Goal: Transaction & Acquisition: Obtain resource

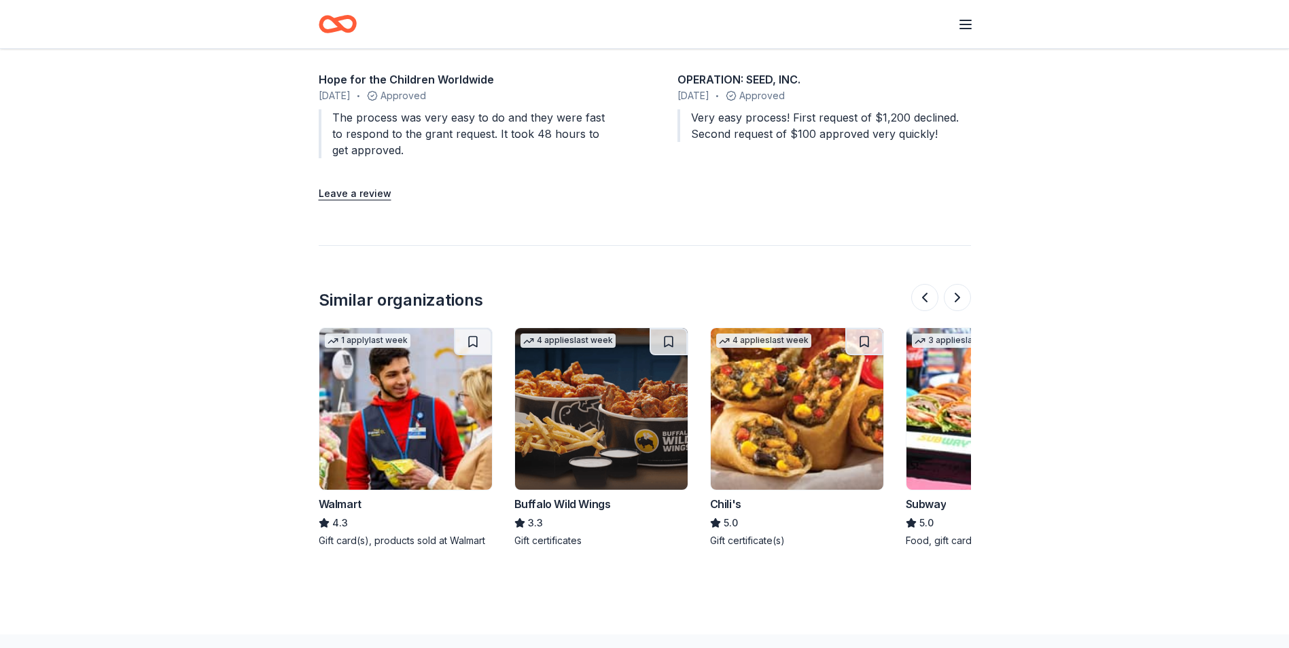
scroll to position [0, 587]
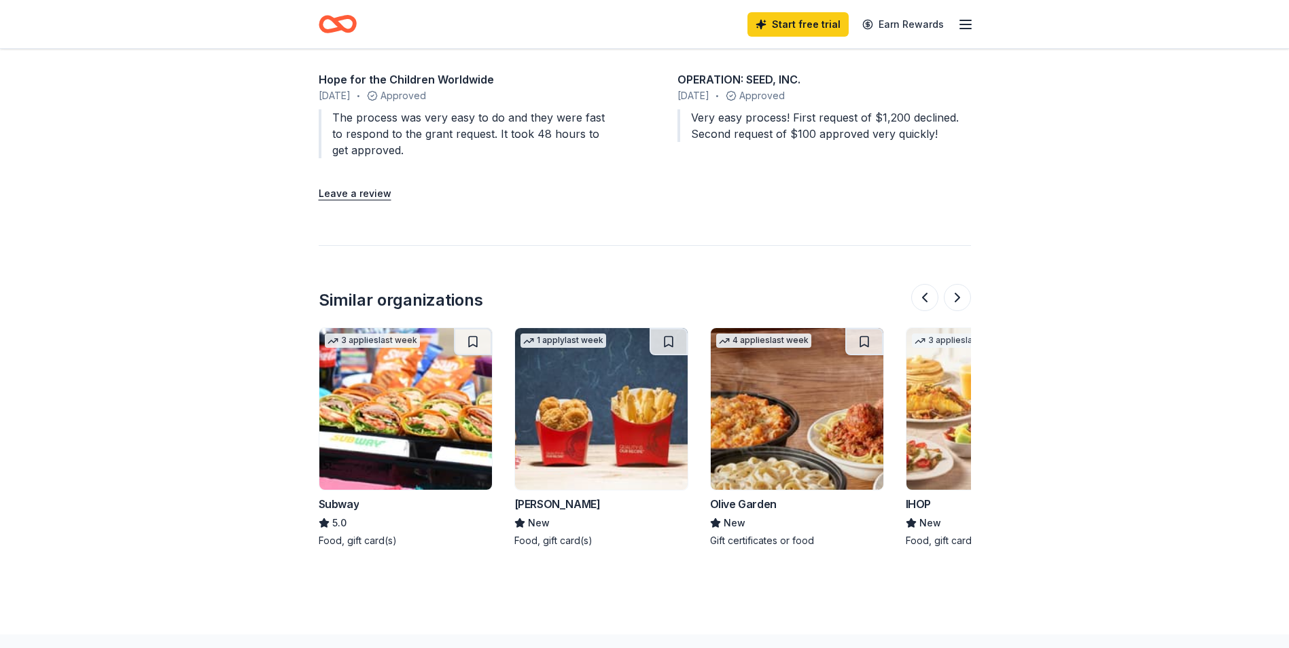
click at [444, 387] on img at bounding box center [405, 409] width 173 height 162
click at [957, 284] on button at bounding box center [957, 297] width 27 height 27
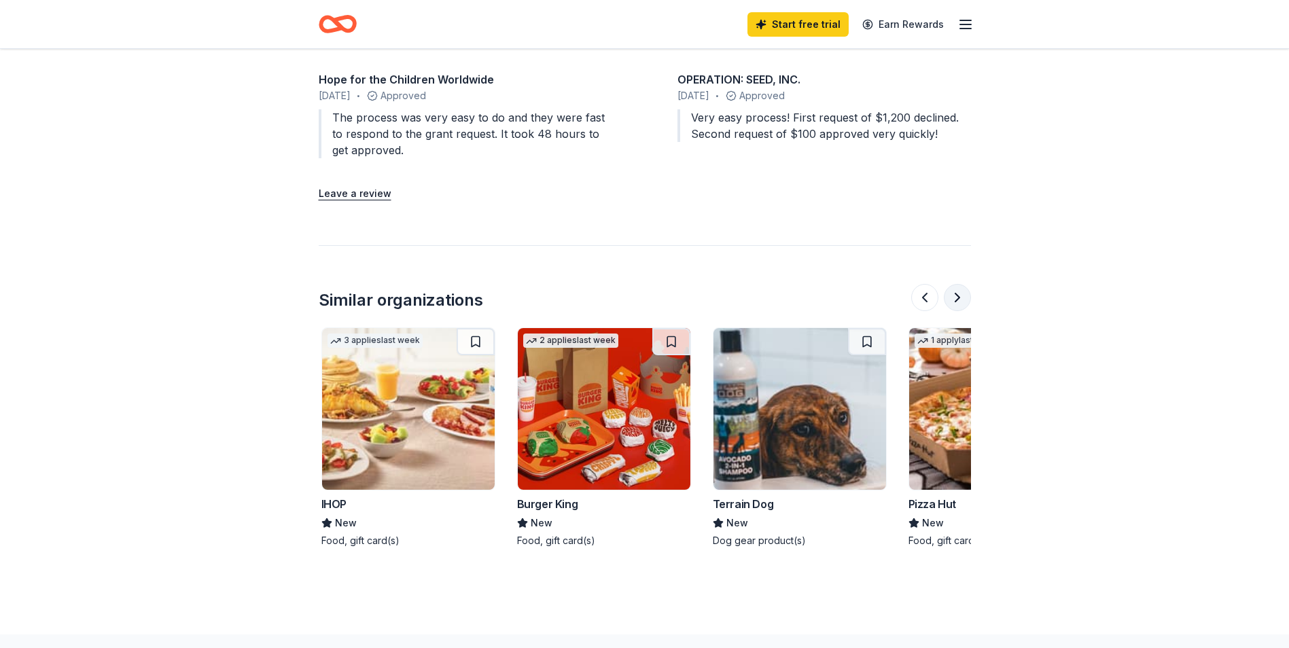
scroll to position [0, 1174]
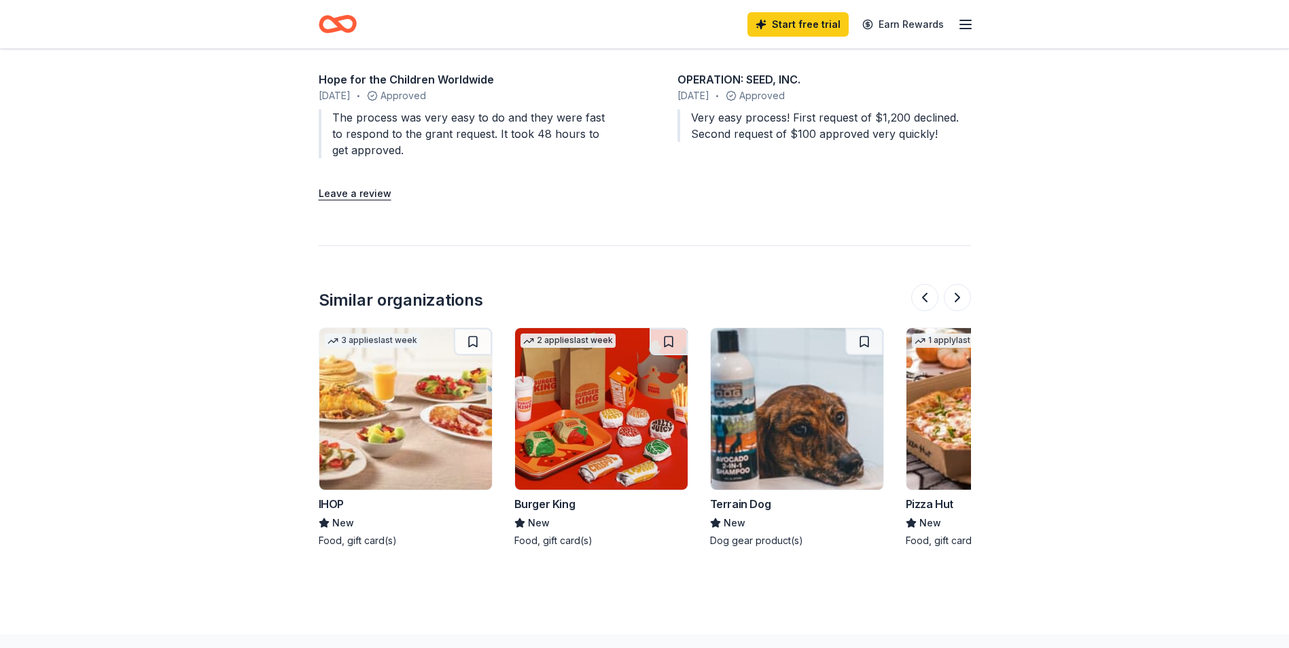
click at [938, 413] on img at bounding box center [992, 409] width 173 height 162
click at [959, 285] on button at bounding box center [957, 297] width 27 height 27
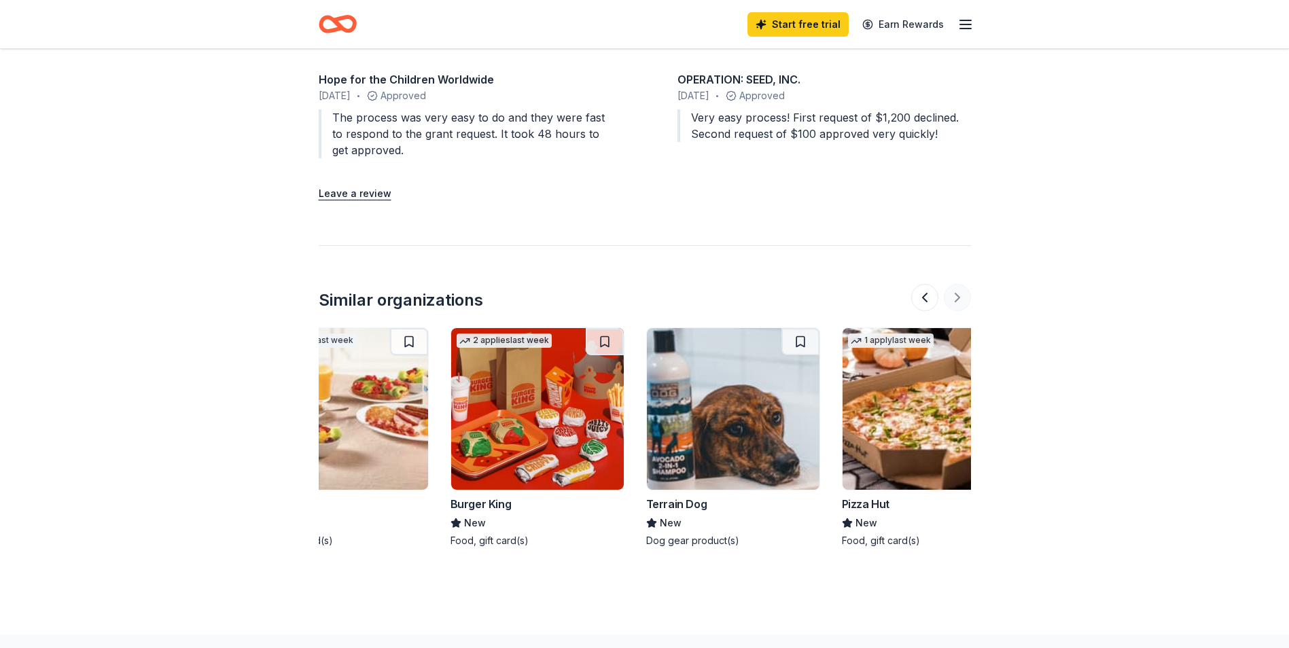
scroll to position [0, 1283]
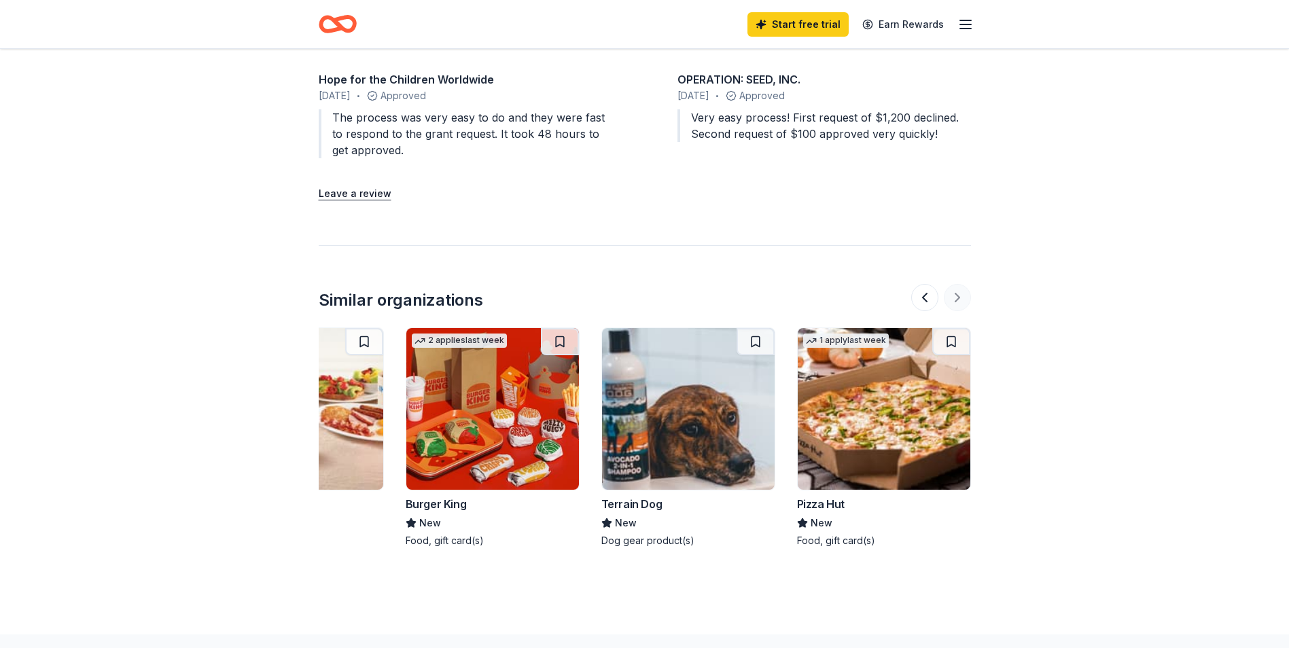
click at [959, 285] on div at bounding box center [941, 297] width 60 height 27
click at [925, 284] on button at bounding box center [924, 297] width 27 height 27
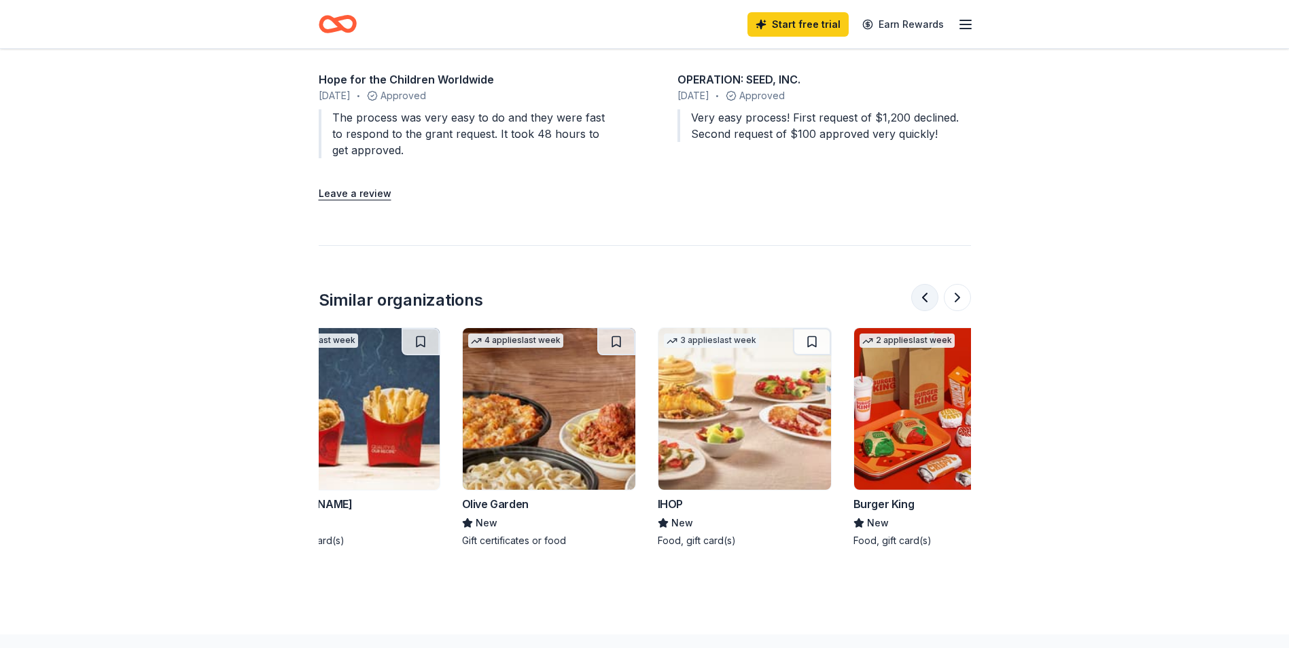
scroll to position [0, 783]
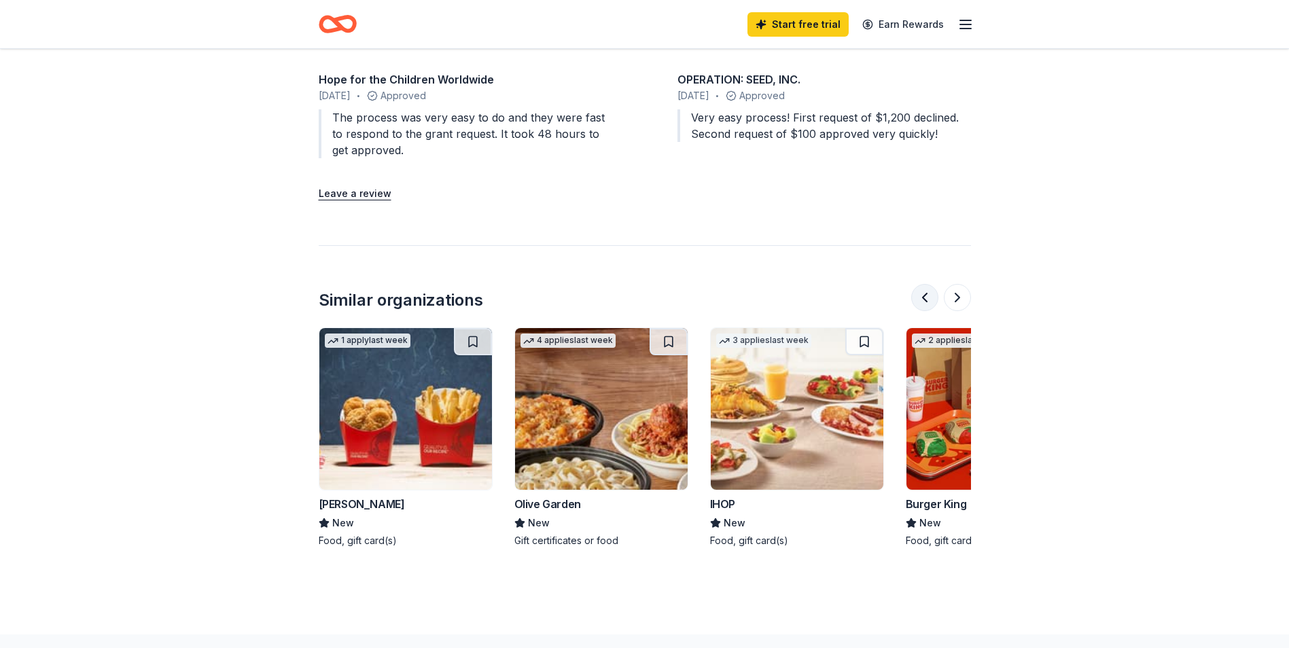
click at [925, 284] on button at bounding box center [924, 297] width 27 height 27
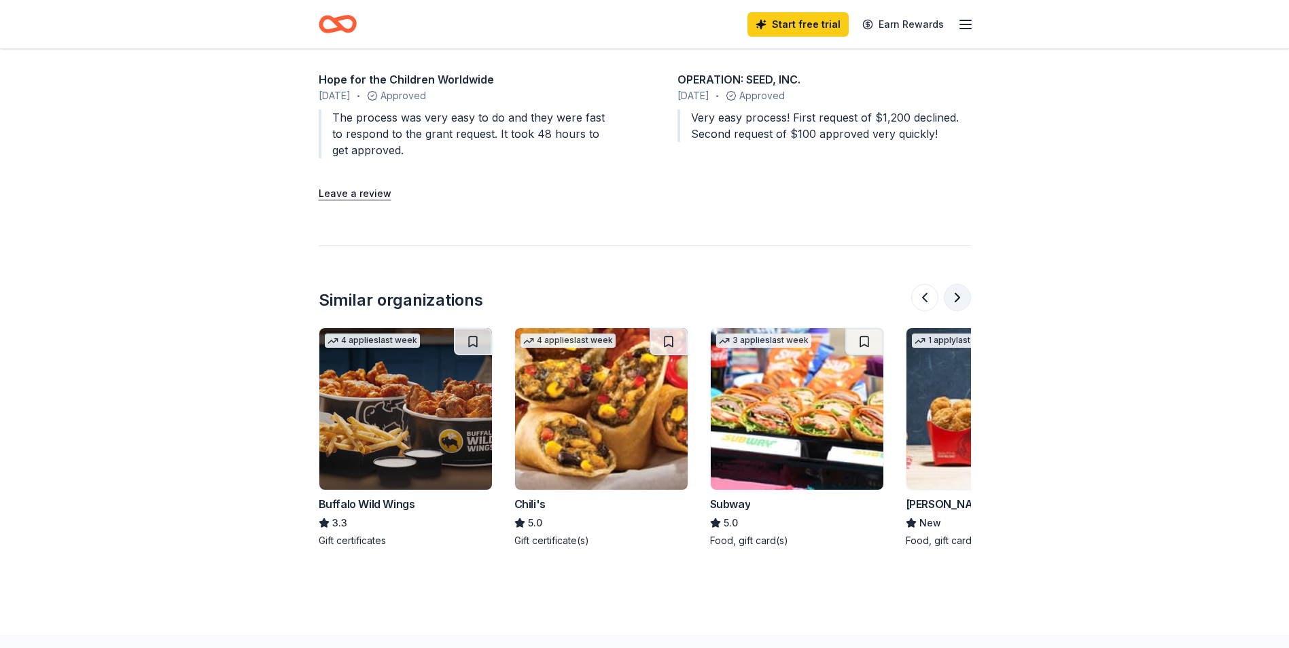
click at [957, 284] on button at bounding box center [957, 297] width 27 height 27
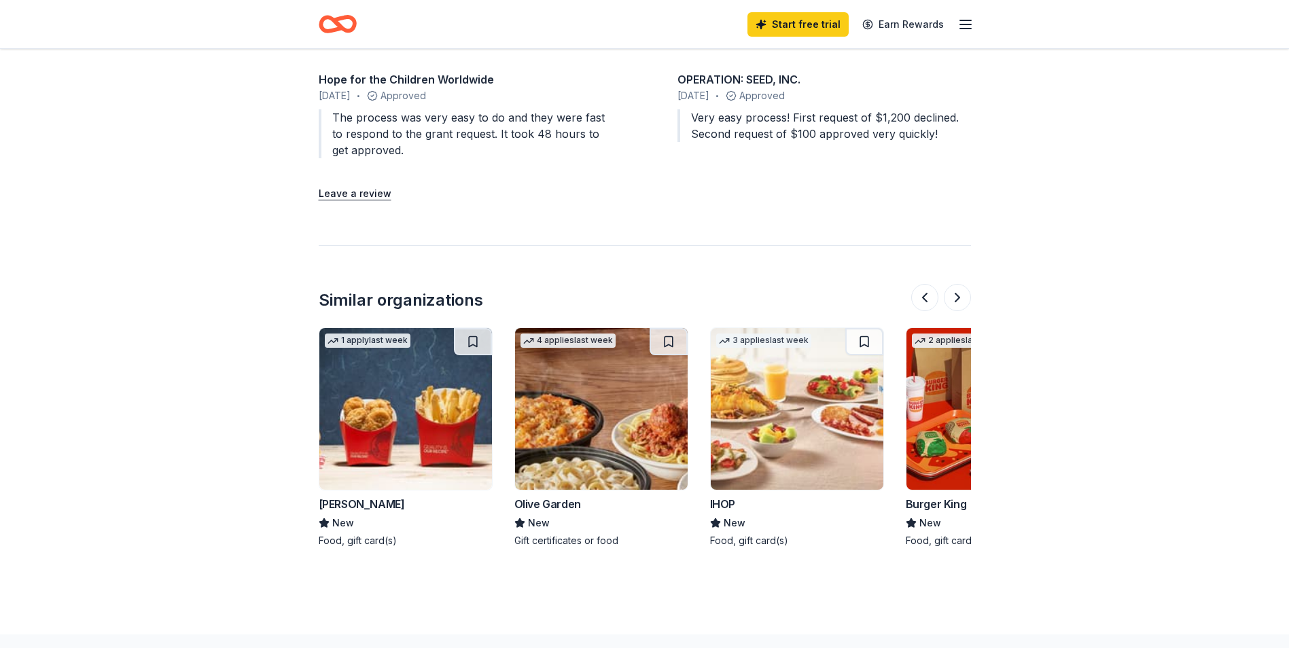
click at [604, 421] on img at bounding box center [601, 409] width 173 height 162
click at [922, 284] on button at bounding box center [924, 297] width 27 height 27
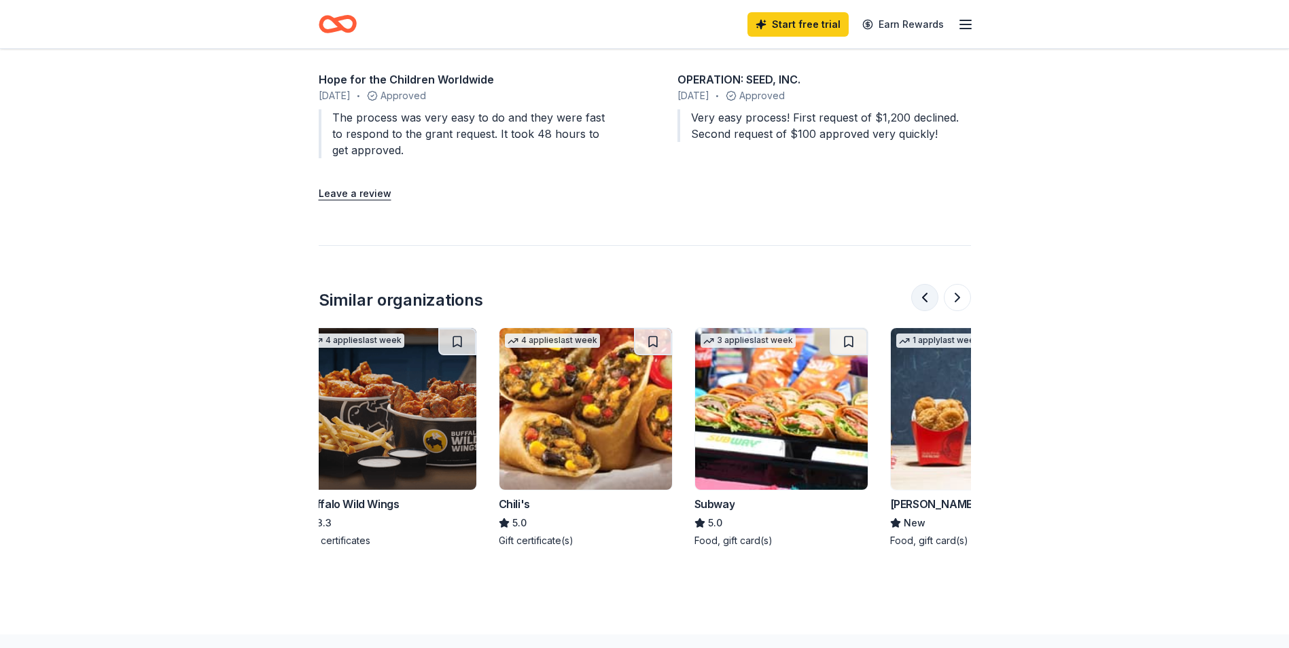
scroll to position [0, 196]
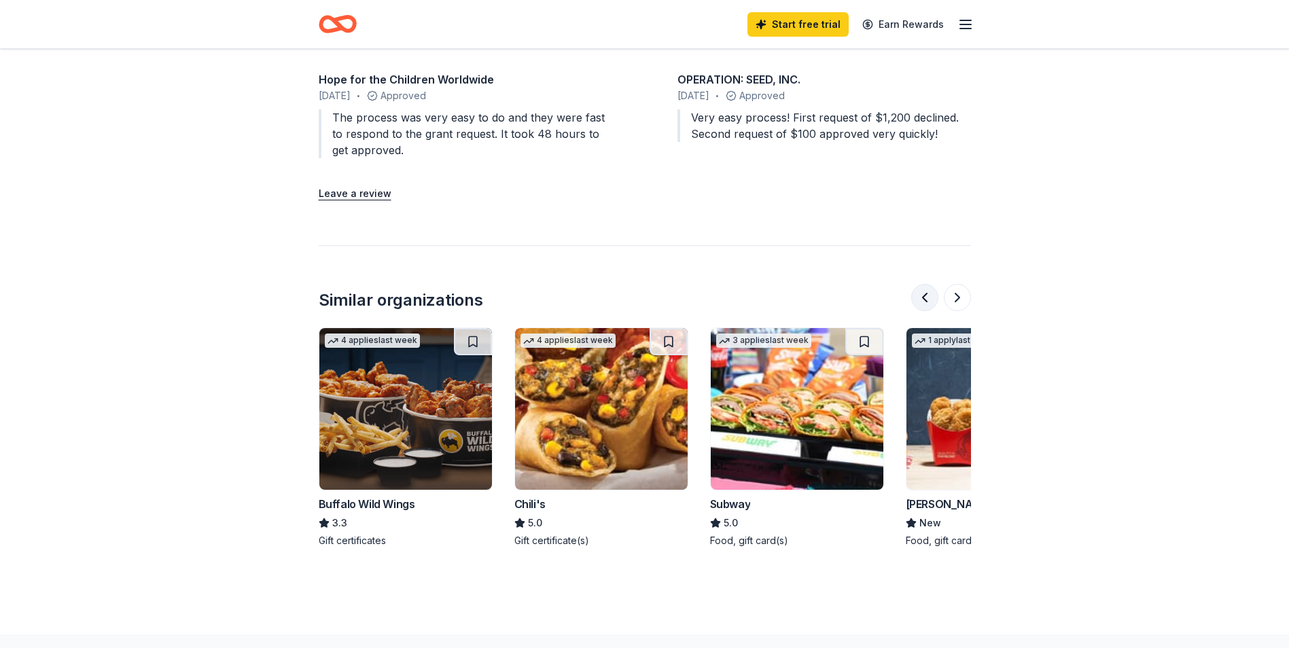
click at [924, 284] on button at bounding box center [924, 297] width 27 height 27
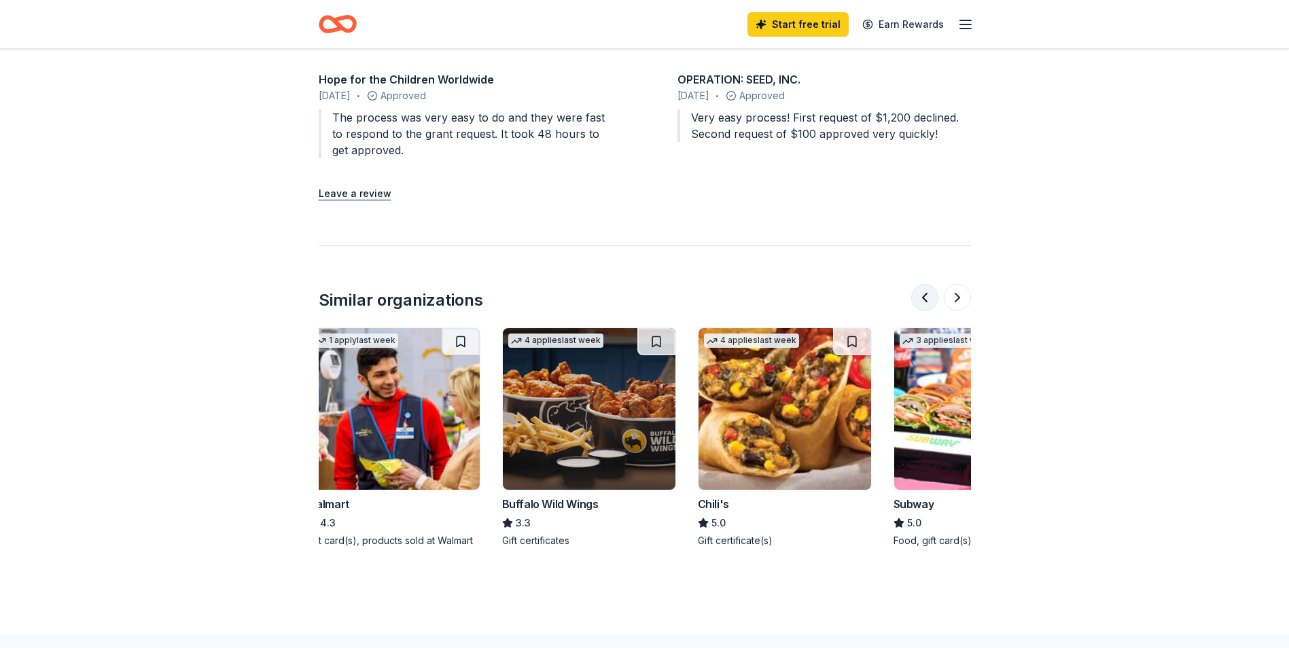
scroll to position [0, 0]
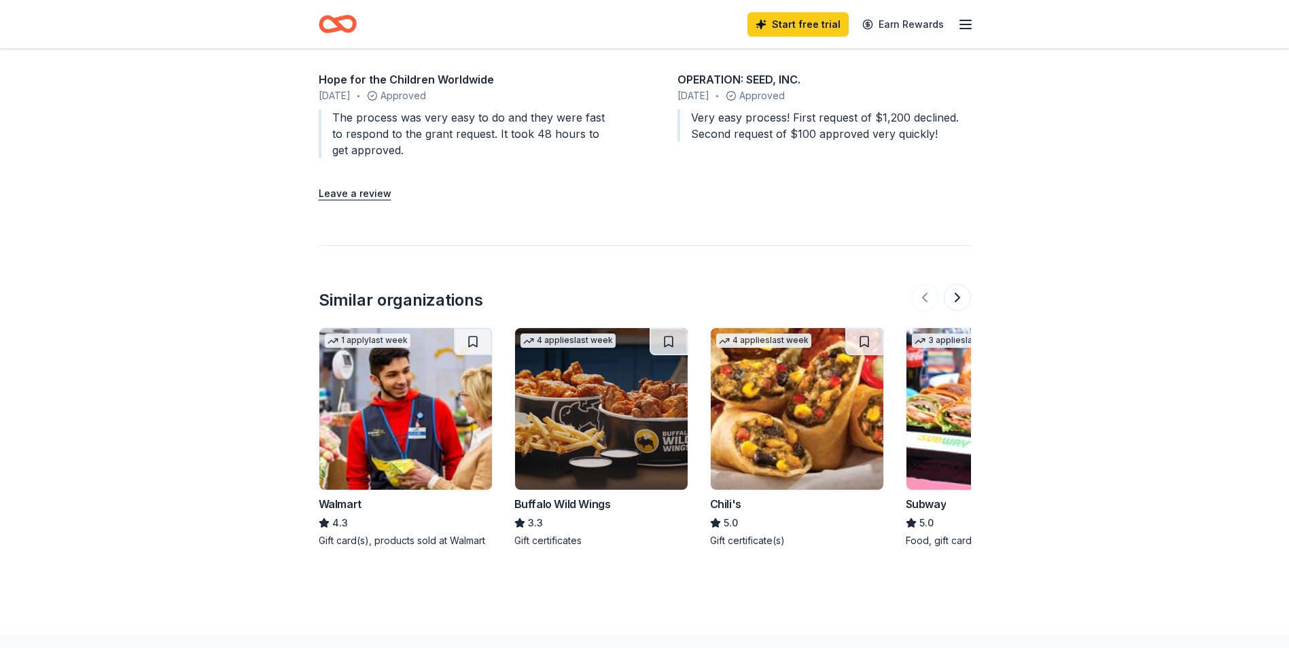
click at [425, 417] on img at bounding box center [405, 409] width 173 height 162
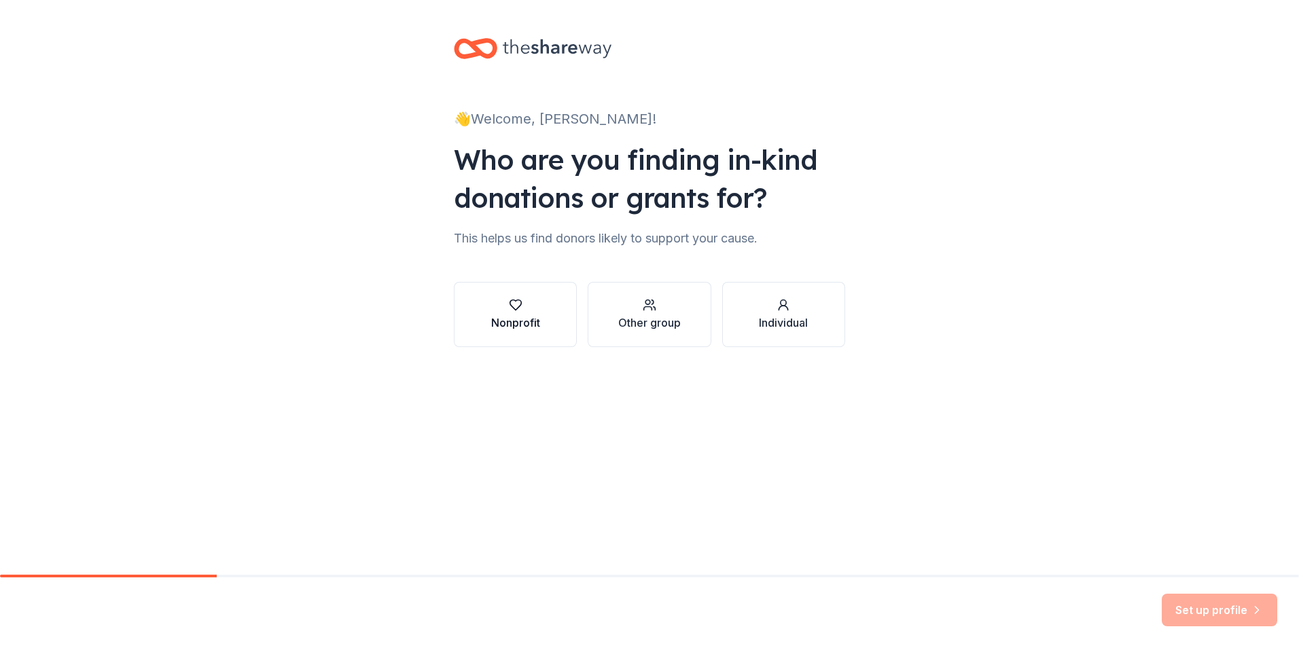
click at [520, 321] on div "Nonprofit" at bounding box center [515, 323] width 49 height 16
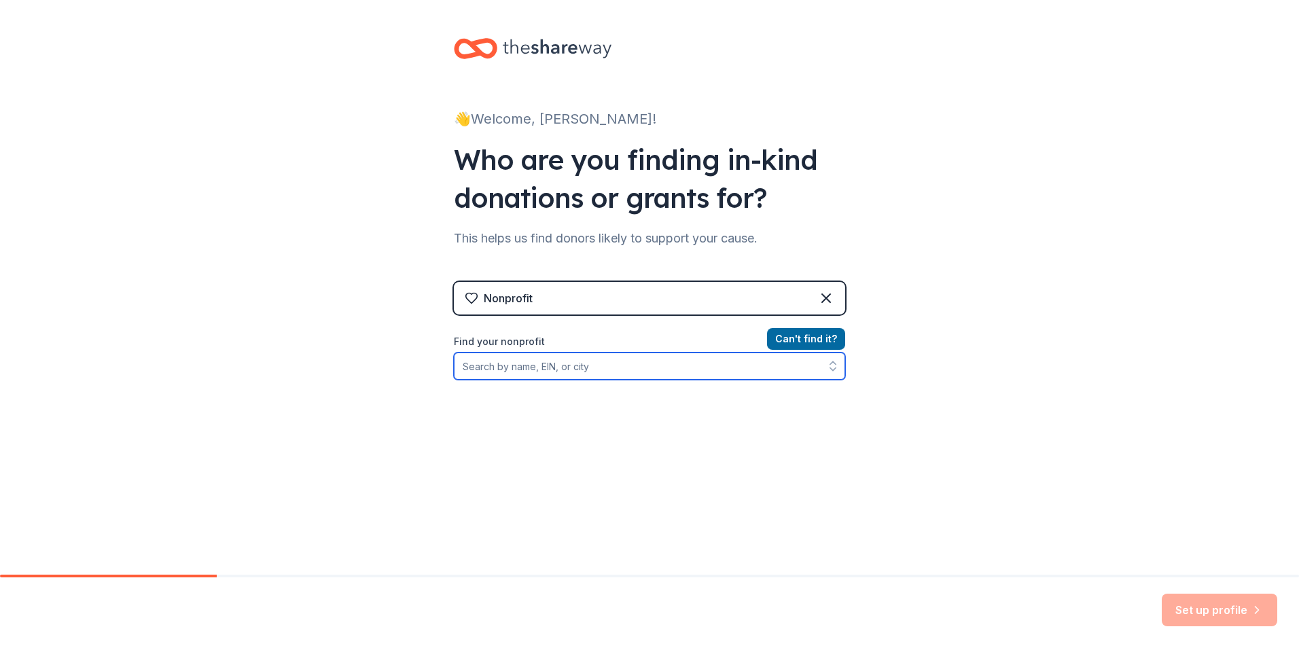
click at [554, 369] on input "Find your nonprofit" at bounding box center [649, 366] width 391 height 27
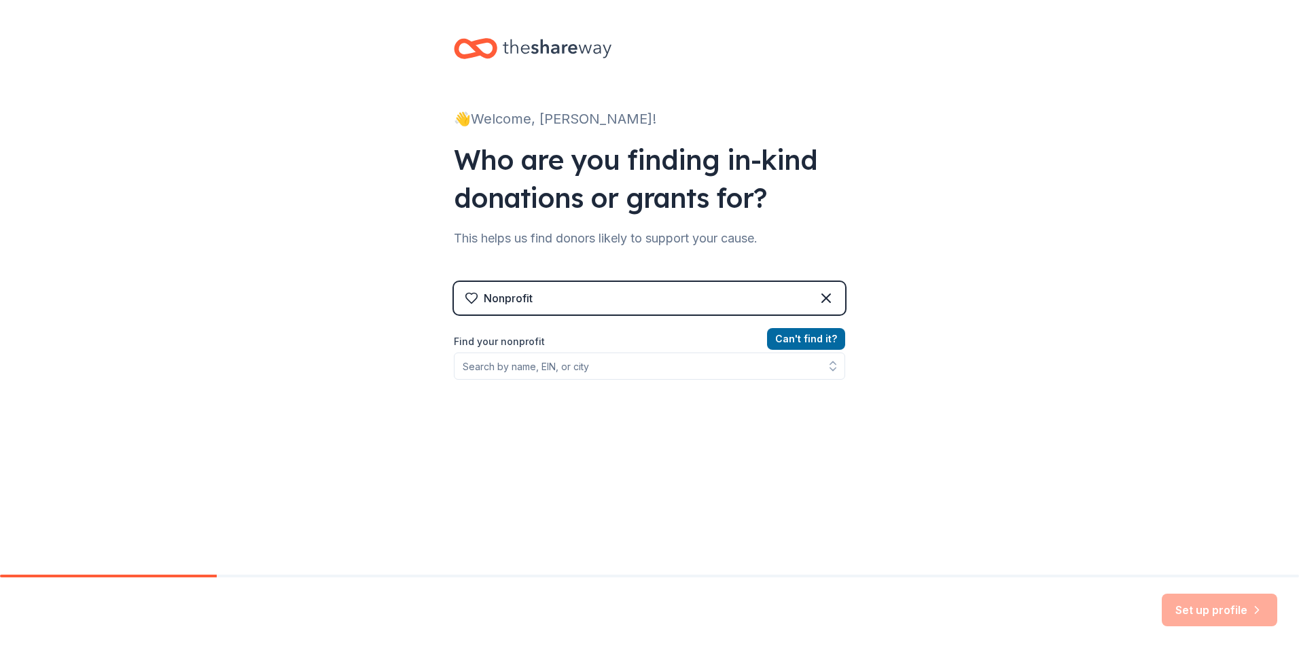
drag, startPoint x: 978, startPoint y: 444, endPoint x: 964, endPoint y: 440, distance: 15.0
click at [977, 446] on div "👋 Welcome, Regina! Who are you finding in-kind donations or grants for? This he…" at bounding box center [649, 290] width 1299 height 581
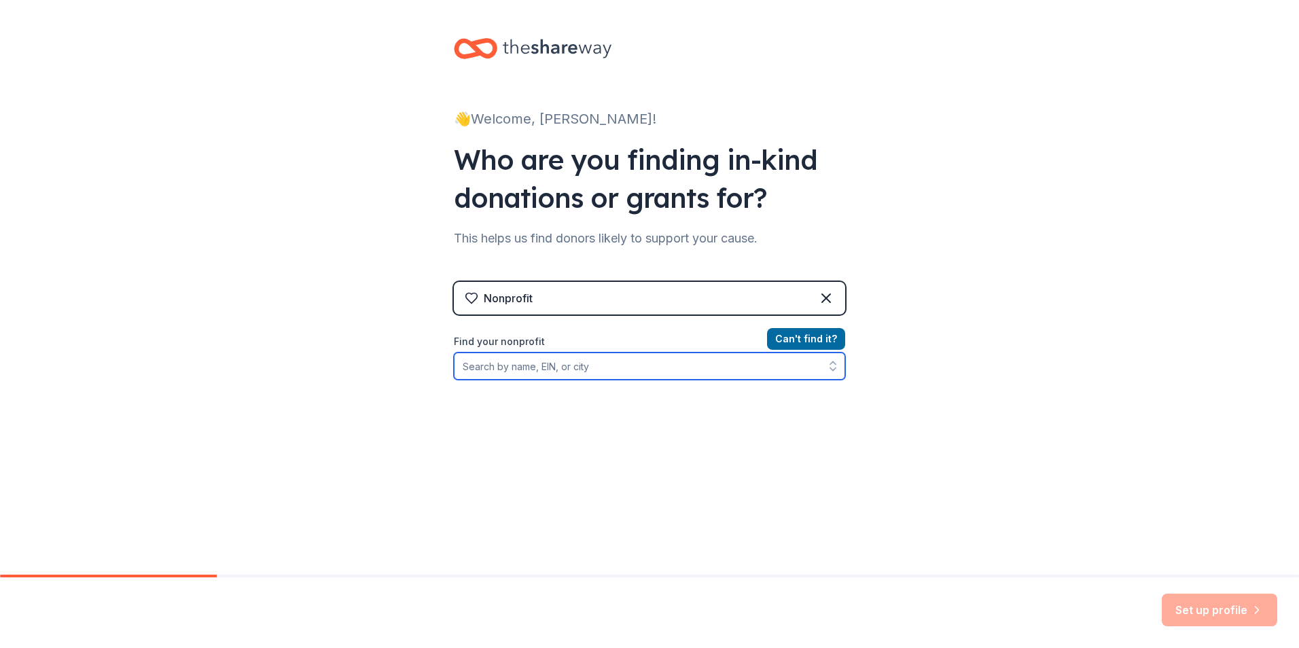
click at [521, 364] on input "Find your nonprofit" at bounding box center [649, 366] width 391 height 27
type input "58-1670040"
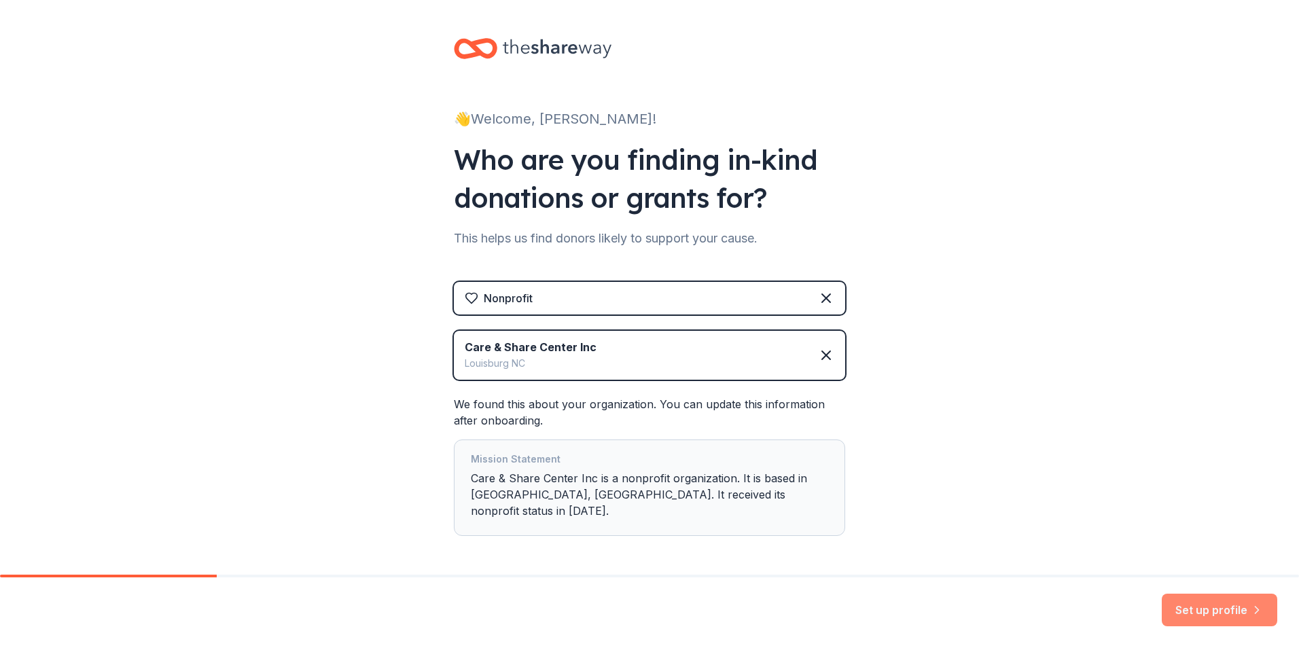
click at [1222, 612] on button "Set up profile" at bounding box center [1219, 610] width 115 height 33
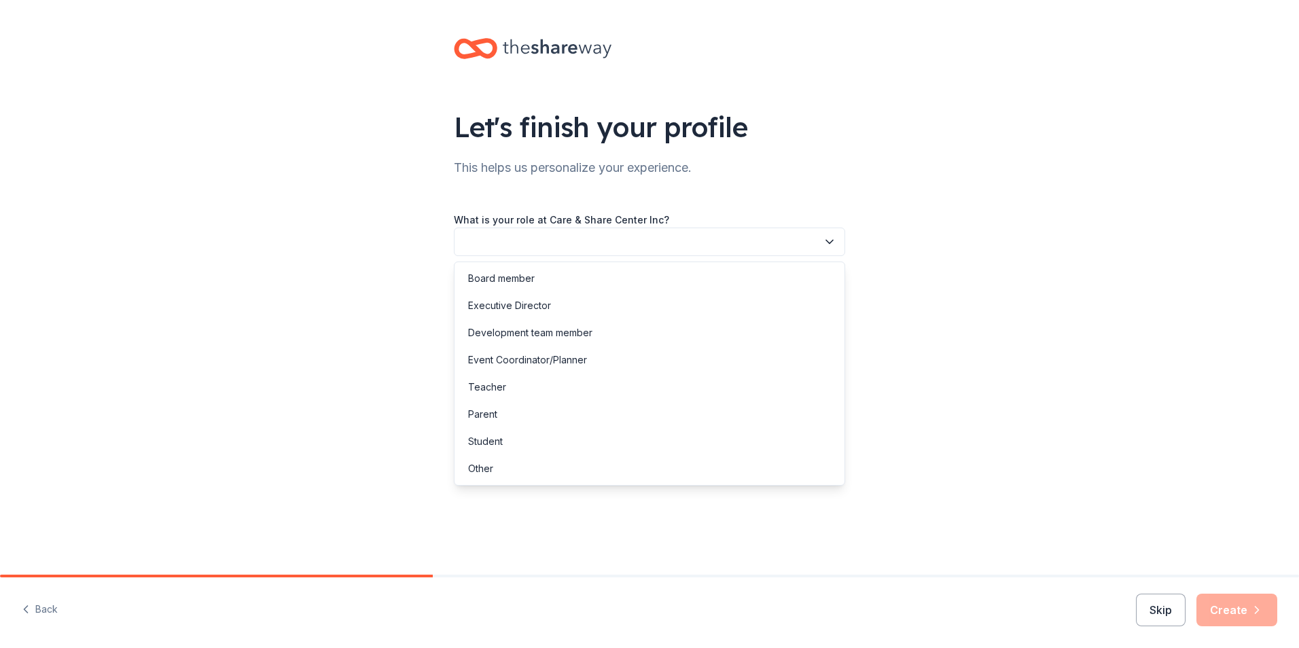
click at [523, 245] on button "button" at bounding box center [649, 242] width 391 height 29
click at [524, 308] on div "Executive Director" at bounding box center [509, 306] width 83 height 16
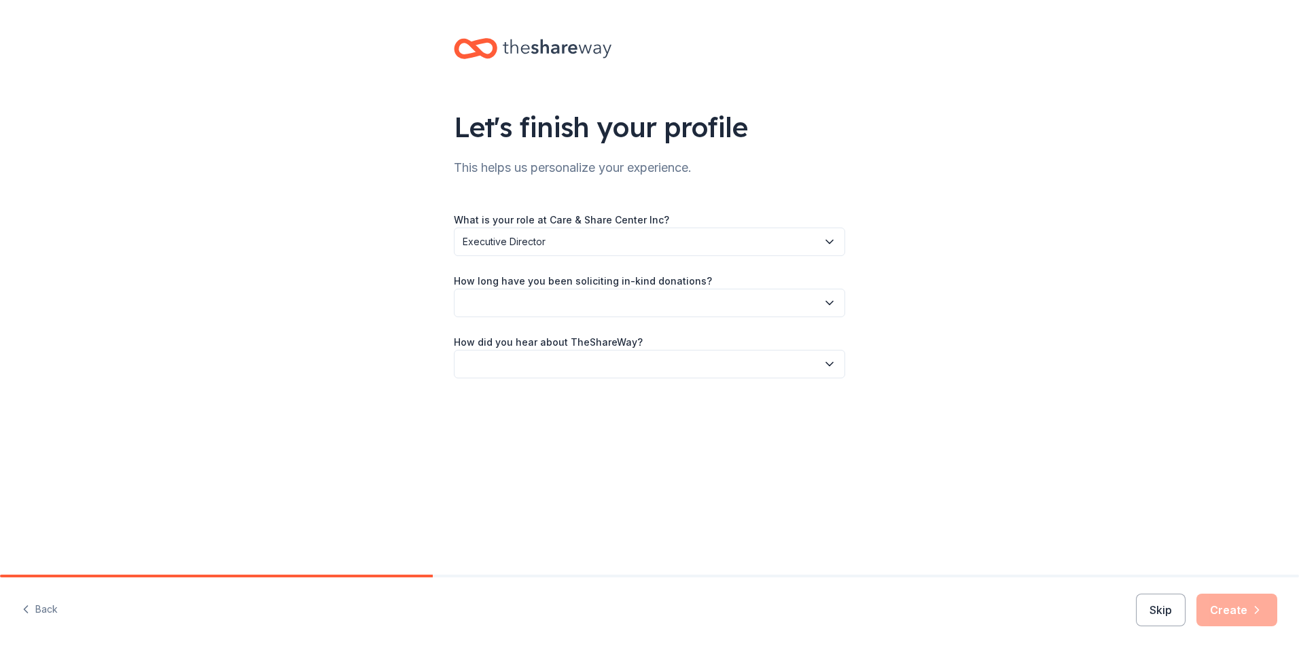
click at [525, 308] on button "button" at bounding box center [649, 303] width 391 height 29
click at [542, 342] on div "This is my first time!" at bounding box center [511, 340] width 86 height 16
click at [518, 368] on button "button" at bounding box center [649, 364] width 391 height 29
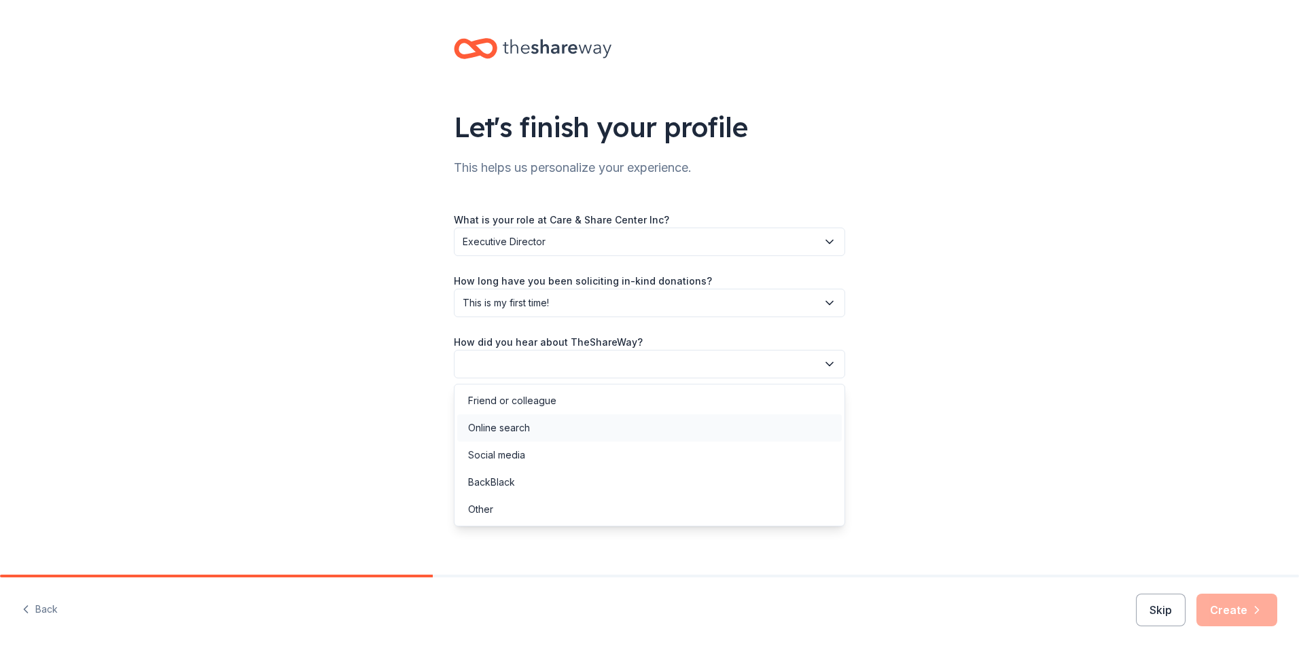
click at [528, 428] on div "Online search" at bounding box center [499, 428] width 62 height 16
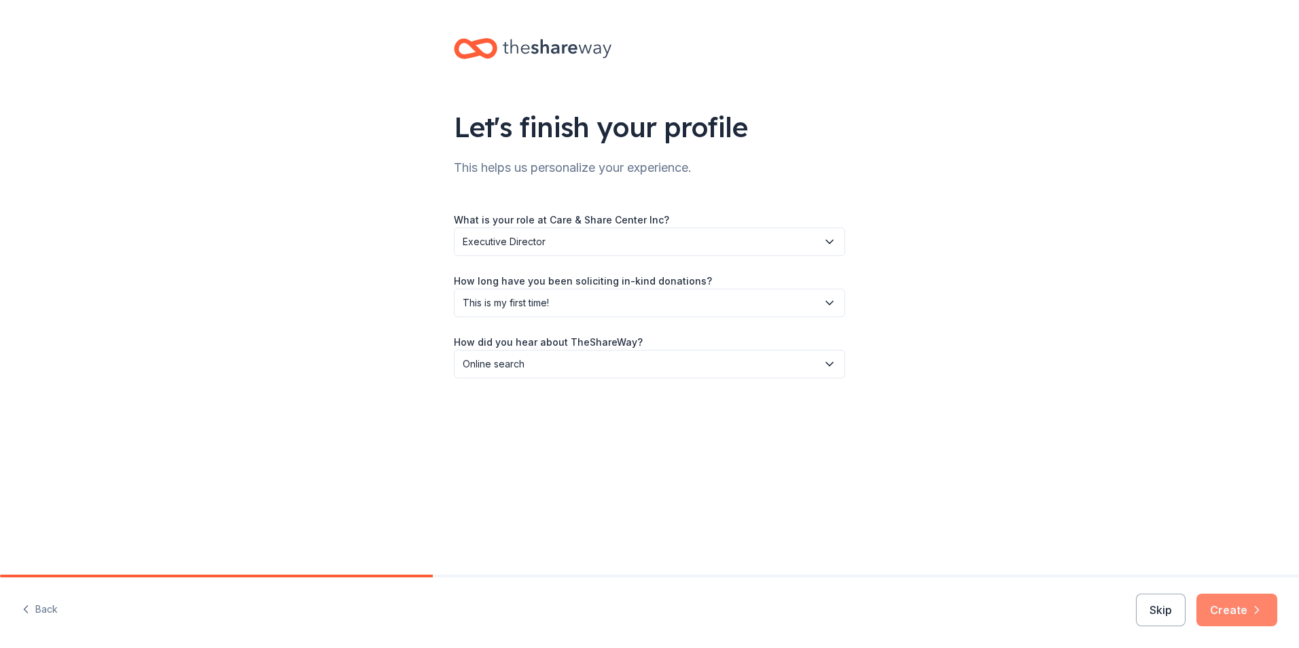
click at [1228, 607] on button "Create" at bounding box center [1236, 610] width 81 height 33
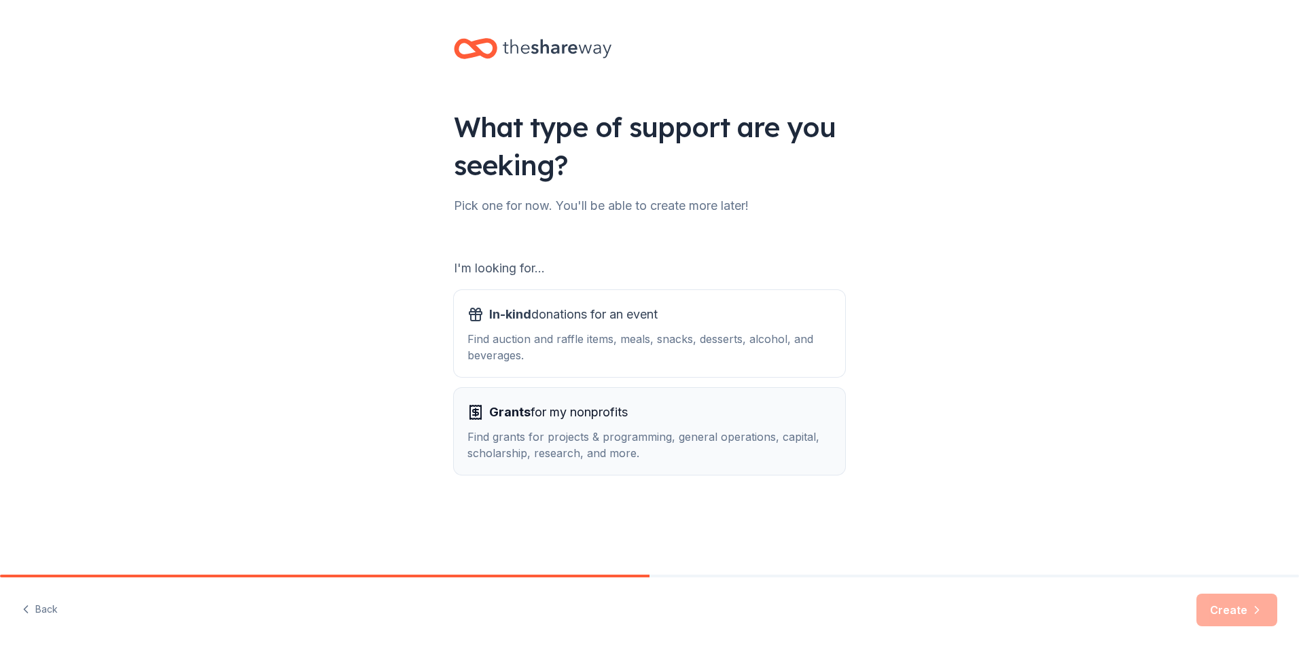
click at [586, 434] on div "Find grants for projects & programming, general operations, capital, scholarshi…" at bounding box center [649, 445] width 364 height 33
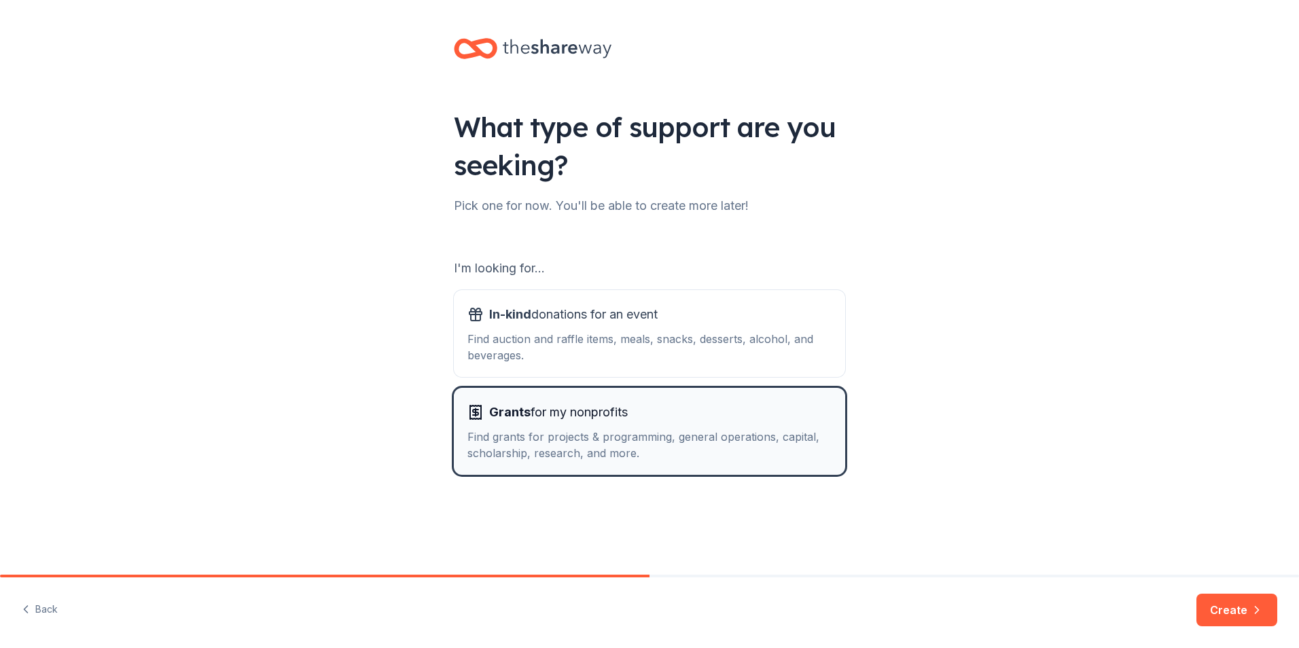
drag, startPoint x: 537, startPoint y: 410, endPoint x: 596, endPoint y: 429, distance: 61.2
click at [540, 410] on span "Grants for my nonprofits" at bounding box center [558, 413] width 139 height 22
click at [1251, 615] on icon "button" at bounding box center [1257, 610] width 14 height 14
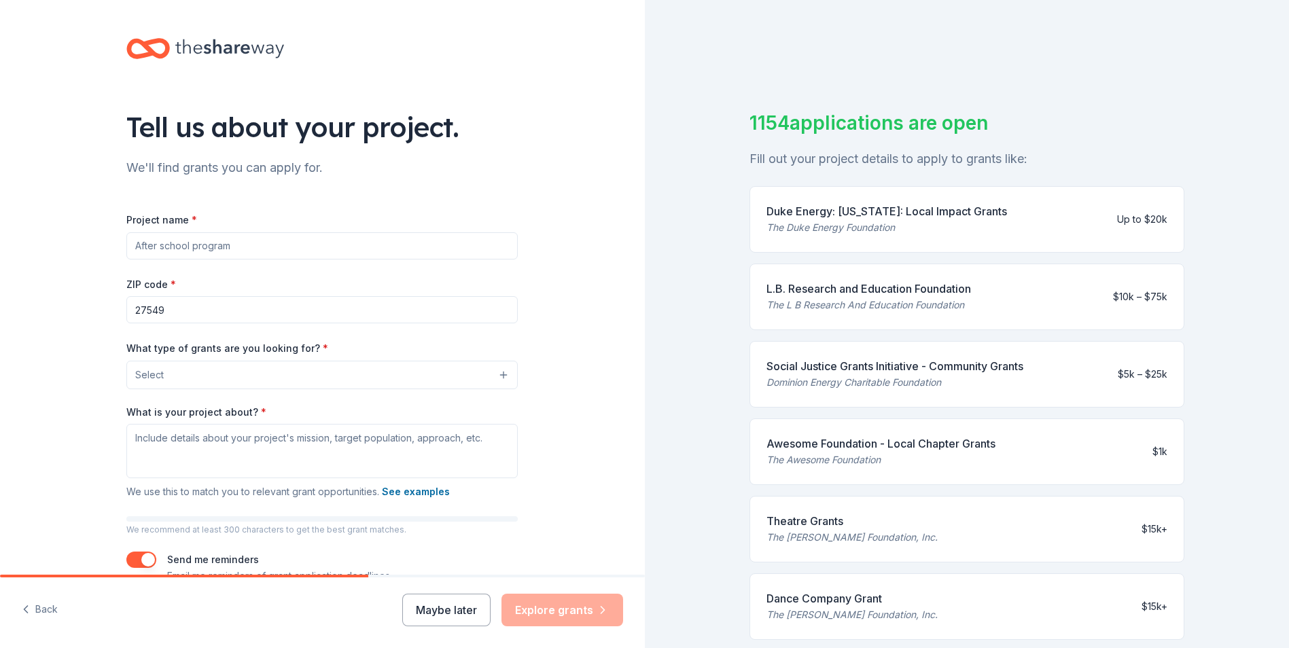
click at [207, 245] on input "Project name *" at bounding box center [321, 245] width 391 height 27
type input "C"
type input "Food Pantry"
click at [236, 373] on button "Select" at bounding box center [321, 375] width 391 height 29
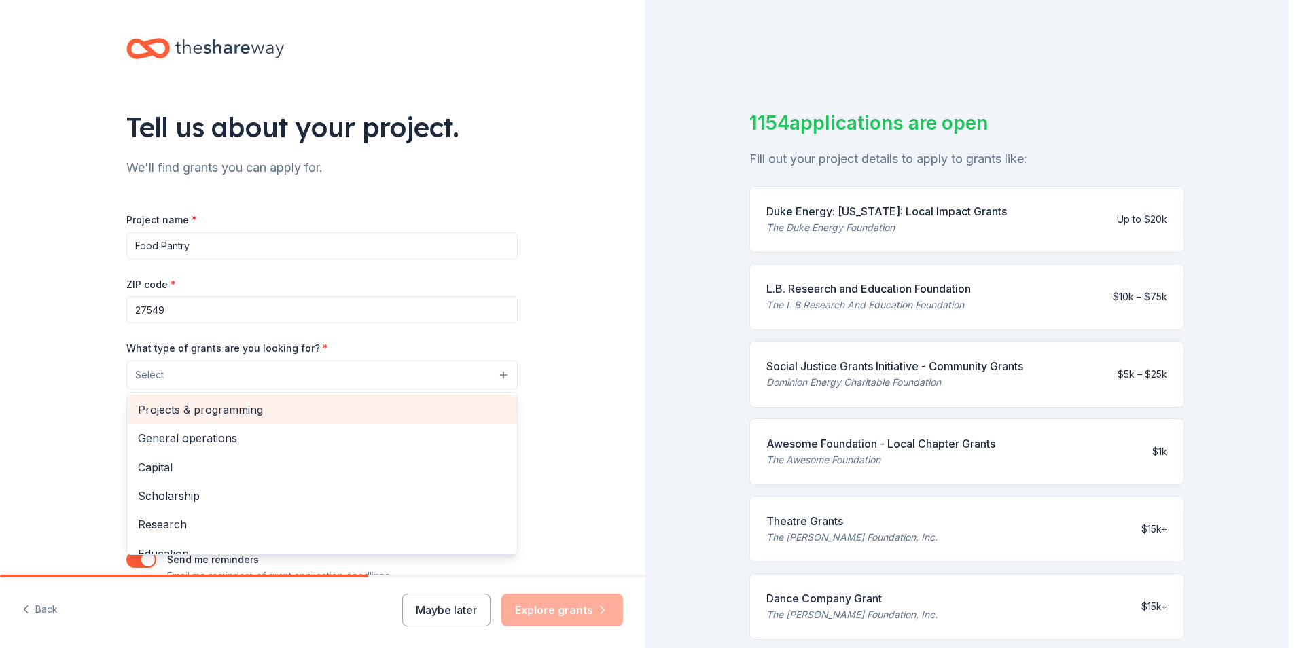
click at [247, 412] on span "Projects & programming" at bounding box center [322, 410] width 368 height 18
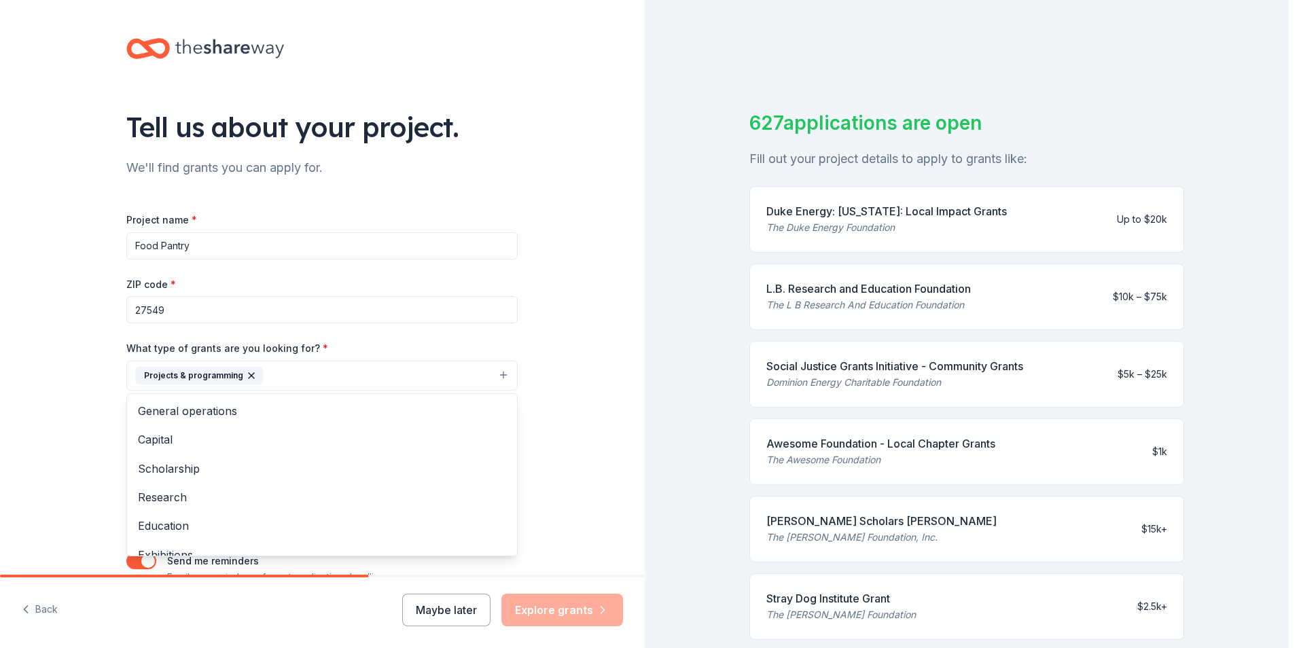
click at [24, 423] on div "Tell us about your project. We'll find grants you can apply for. Project name *…" at bounding box center [322, 325] width 645 height 651
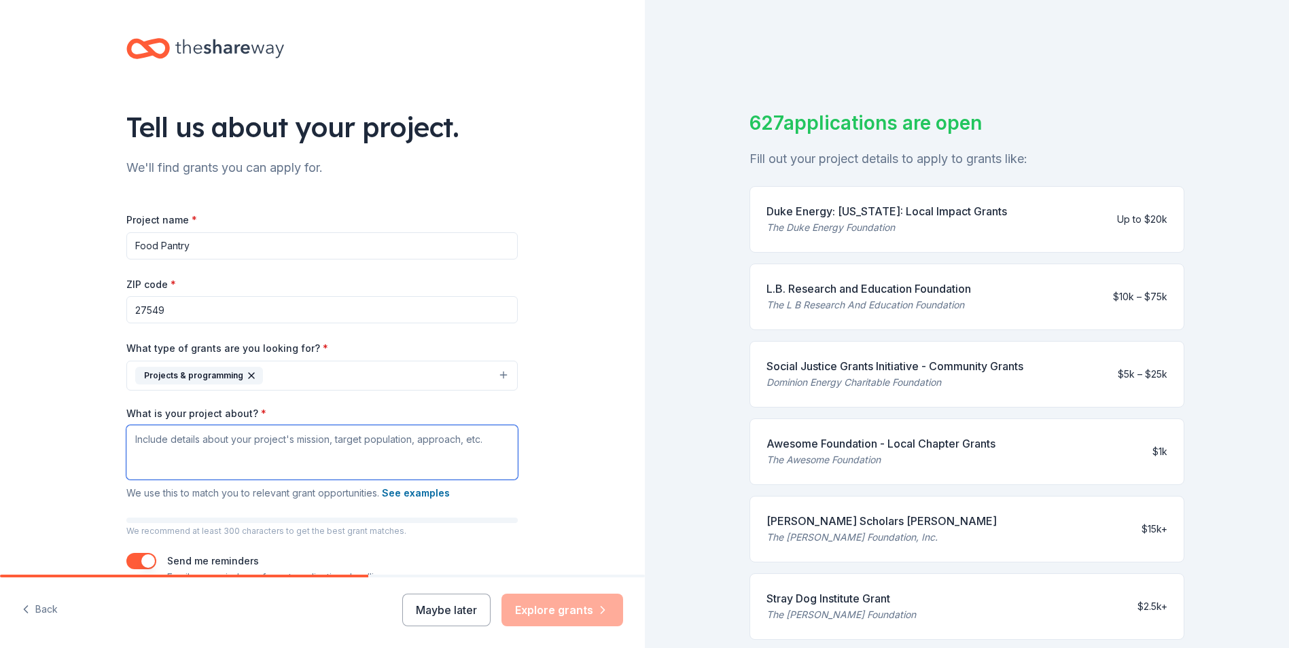
click at [160, 457] on textarea "What is your project about? *" at bounding box center [321, 452] width 391 height 54
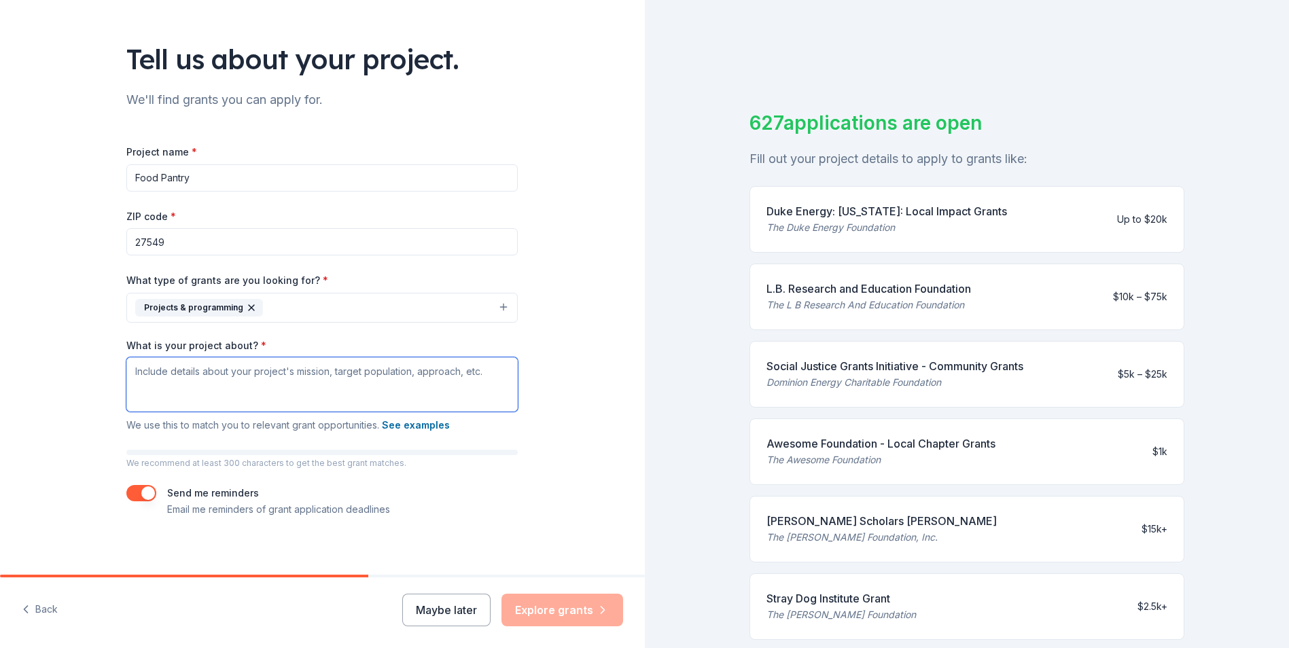
click at [146, 378] on textarea "What is your project about? *" at bounding box center [321, 384] width 391 height 54
paste textarea "Mission To provide emergency food for individuals/families who find it difficul…"
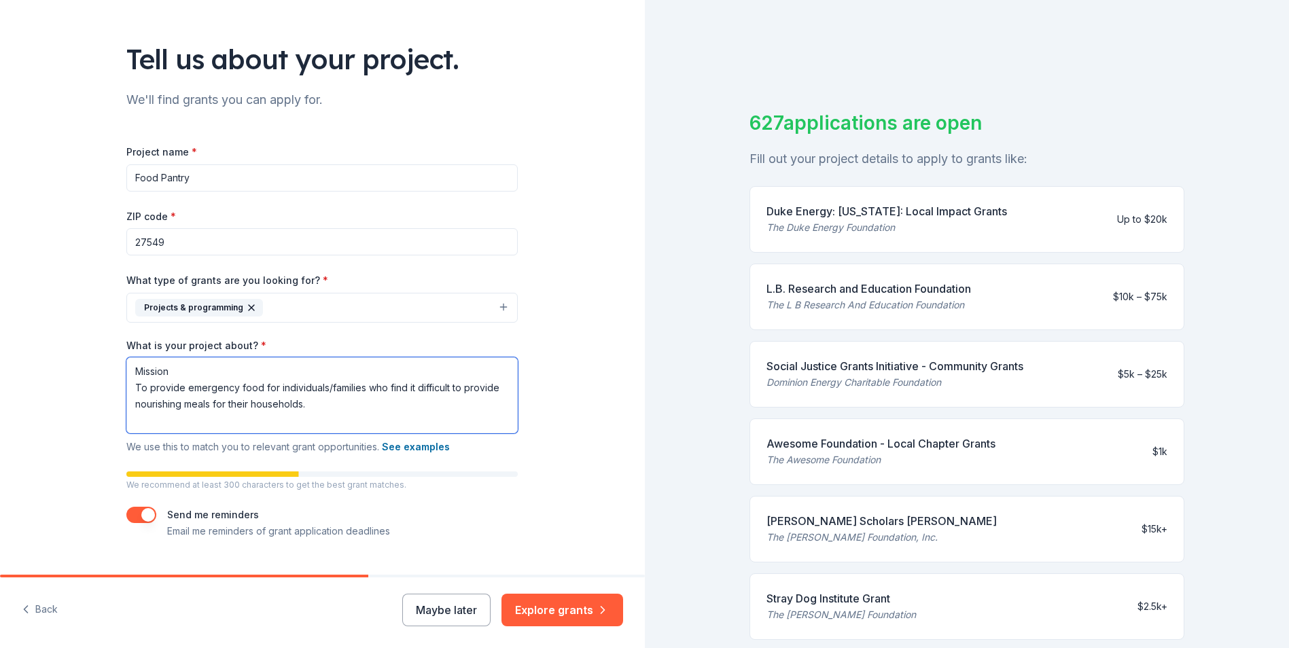
click at [321, 412] on textarea "Mission To provide emergency food for individuals/families who find it difficul…" at bounding box center [321, 395] width 391 height 76
click at [324, 414] on textarea "Mission To provide emergency food for individuals/families who find it difficul…" at bounding box center [321, 395] width 391 height 76
click at [429, 404] on textarea "Mission To provide emergency food for individuals/families who find it difficul…" at bounding box center [321, 395] width 391 height 76
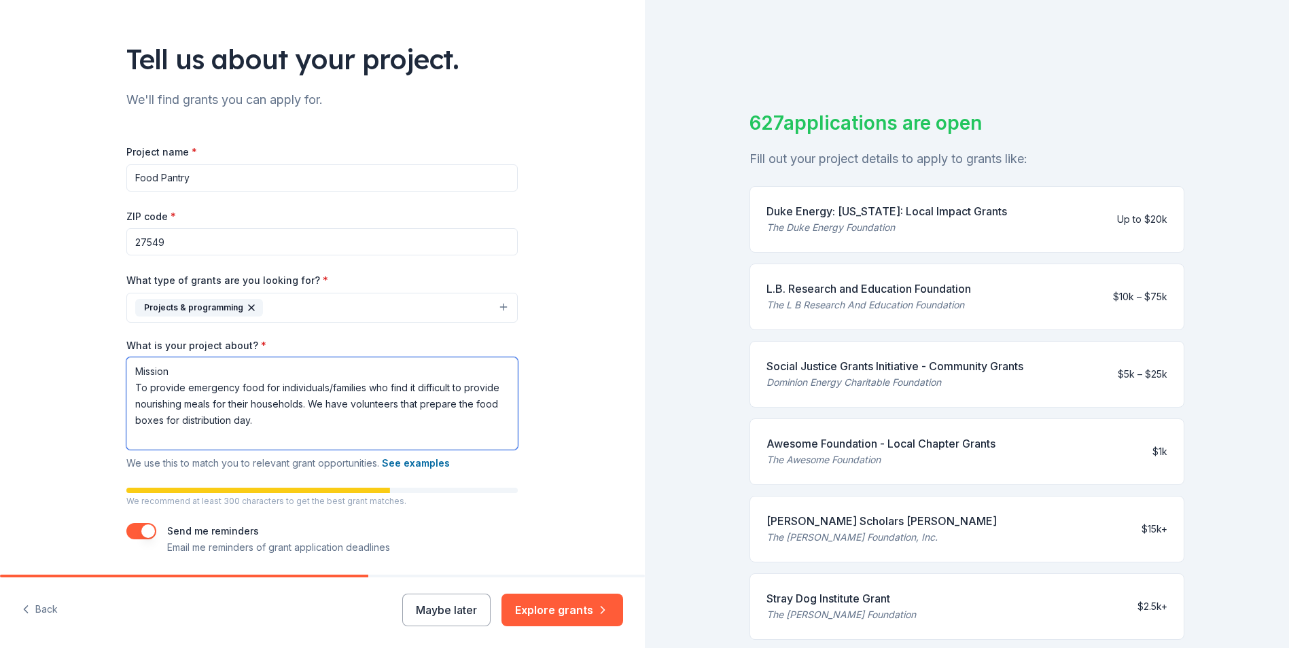
paste textarea "Food is collected, transported, and stocked/stored in an appropriate manner unt…"
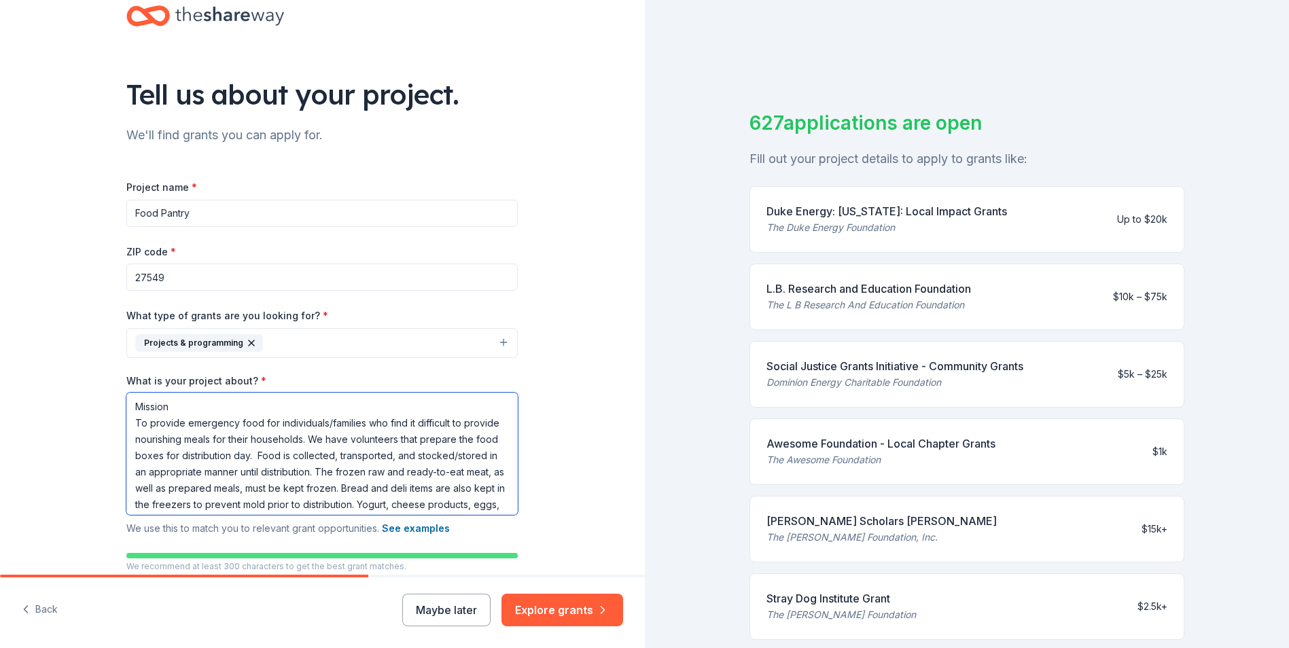
scroll to position [0, 0]
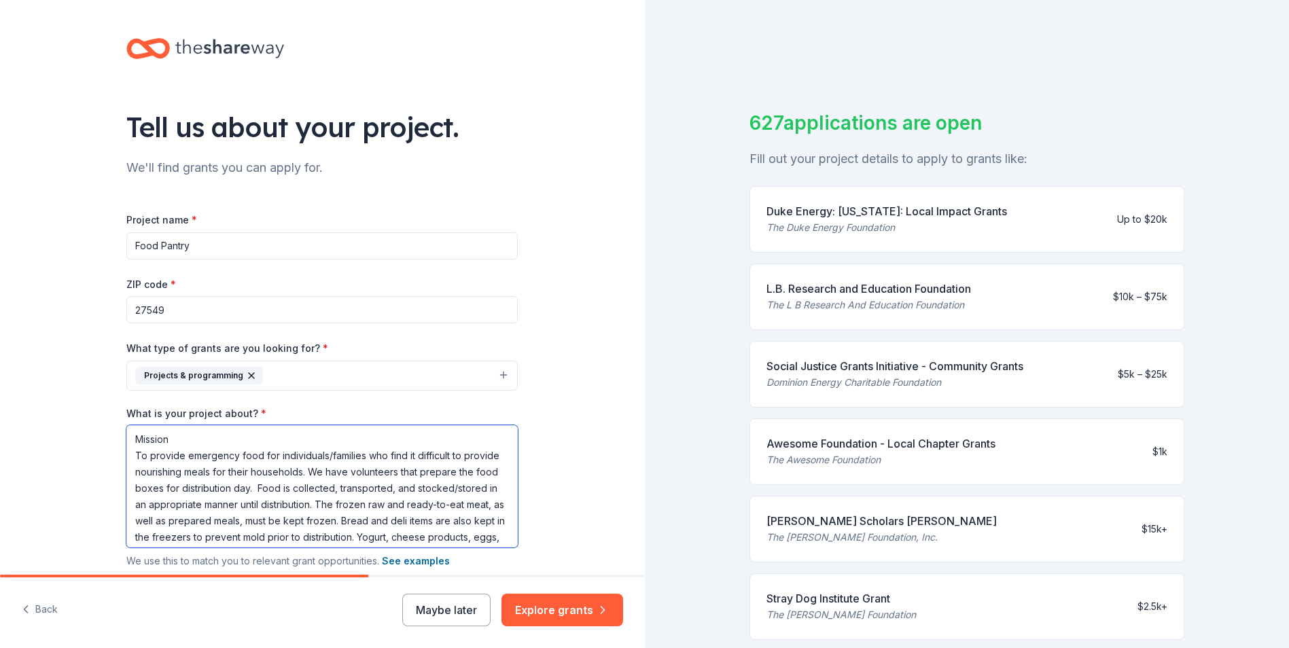
click at [246, 493] on textarea "Mission To provide emergency food for individuals/families who find it difficul…" at bounding box center [321, 486] width 391 height 122
drag, startPoint x: 259, startPoint y: 491, endPoint x: 276, endPoint y: 492, distance: 17.0
click at [262, 491] on textarea "Mission To provide emergency food for individuals/families who find it difficul…" at bounding box center [321, 486] width 391 height 122
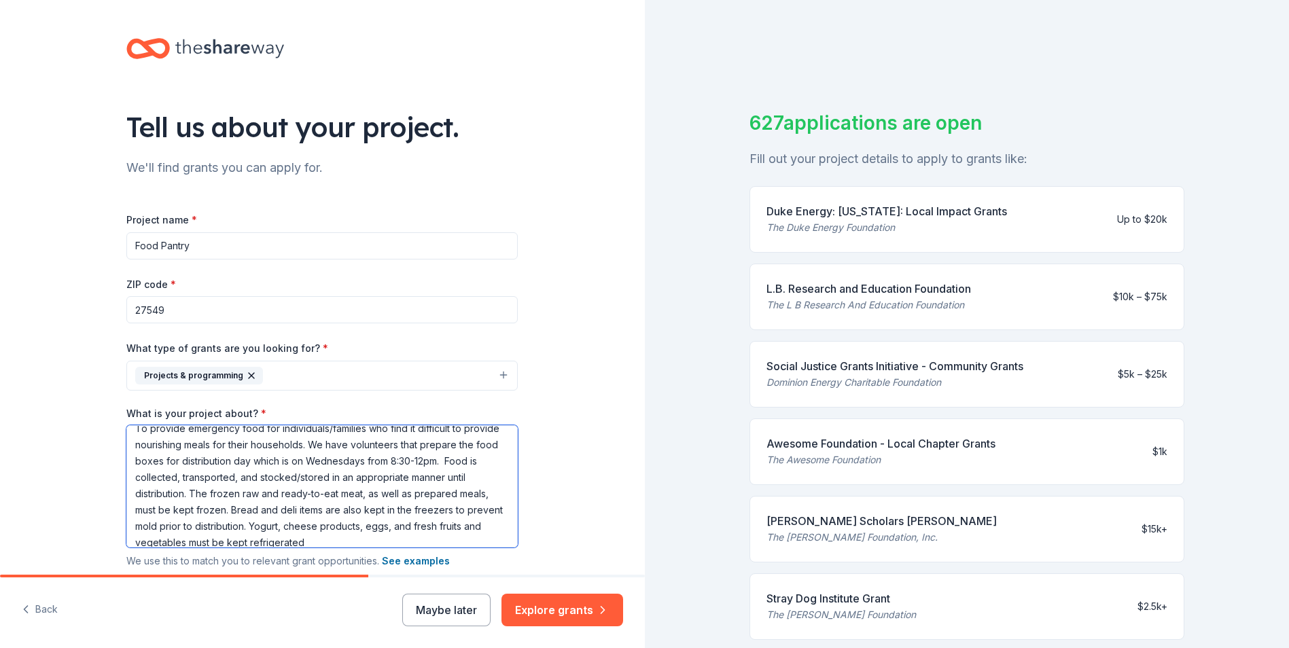
scroll to position [53, 0]
click at [312, 520] on textarea "Mission To provide emergency food for individuals/families who find it difficul…" at bounding box center [321, 486] width 391 height 122
paste textarea "Community volunteers continue to perform a large portion of the weekly preparat…"
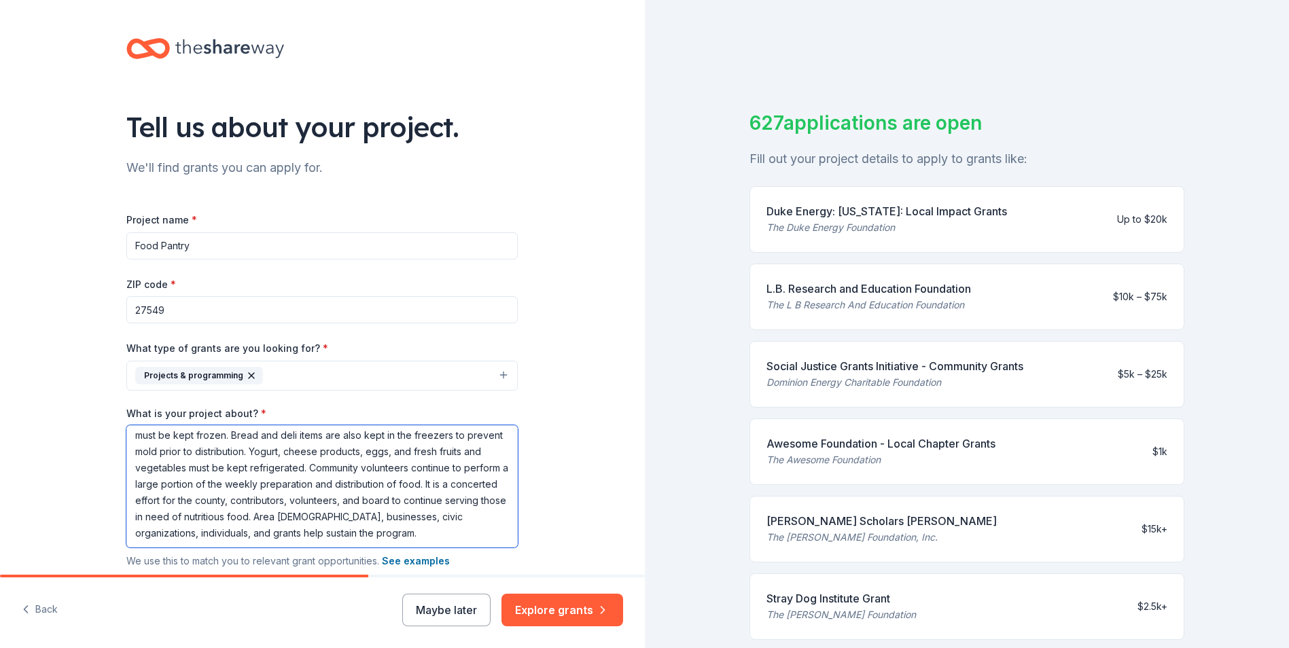
scroll to position [118, 0]
type textarea "Mission To provide emergency food for individuals/families who find it difficul…"
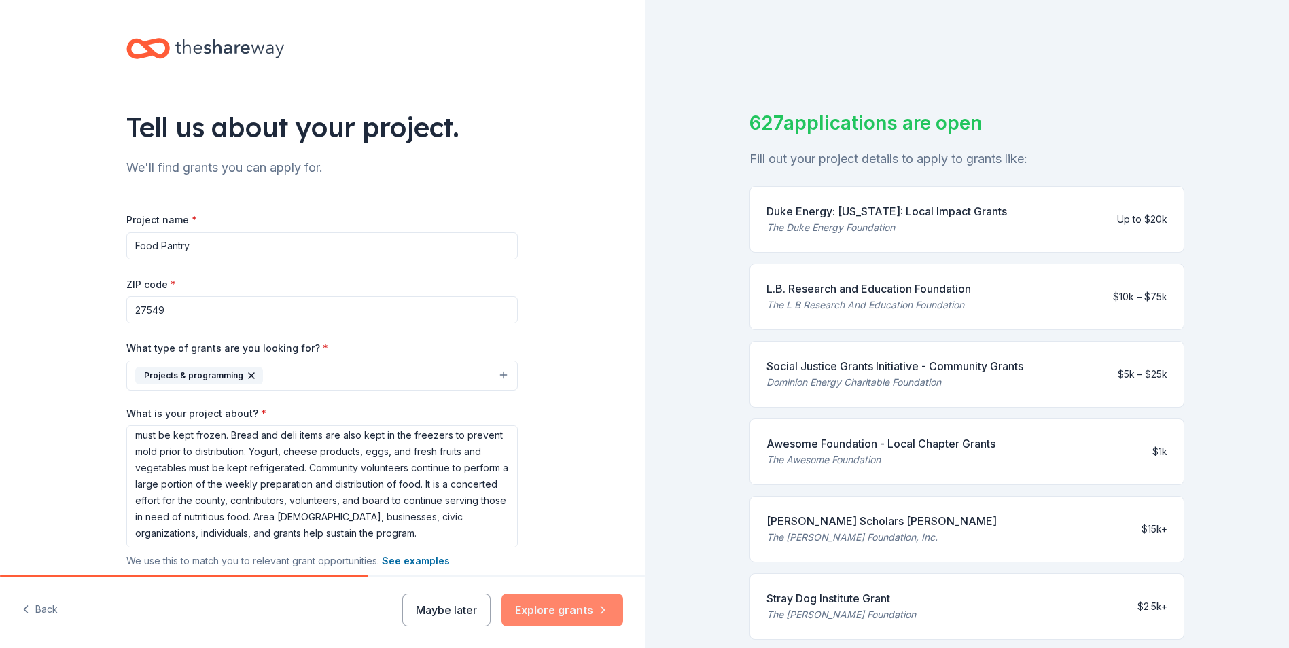
click at [579, 613] on button "Explore grants" at bounding box center [562, 610] width 122 height 33
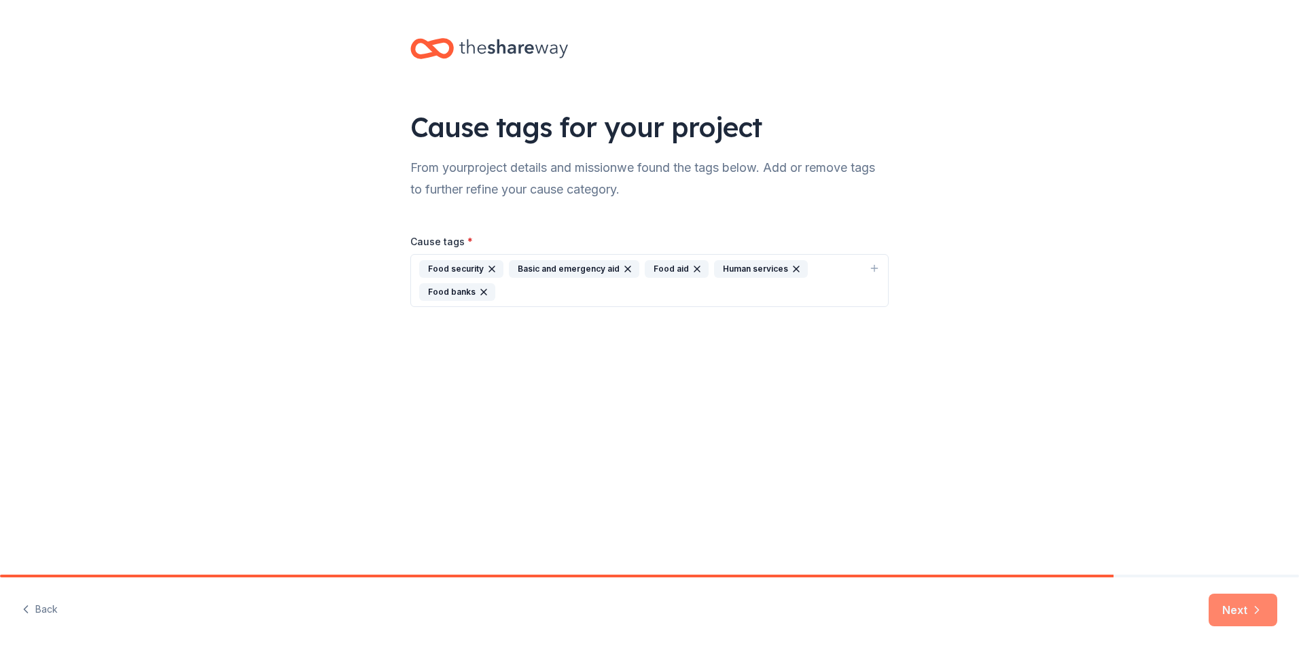
click at [1262, 610] on icon "button" at bounding box center [1257, 610] width 14 height 14
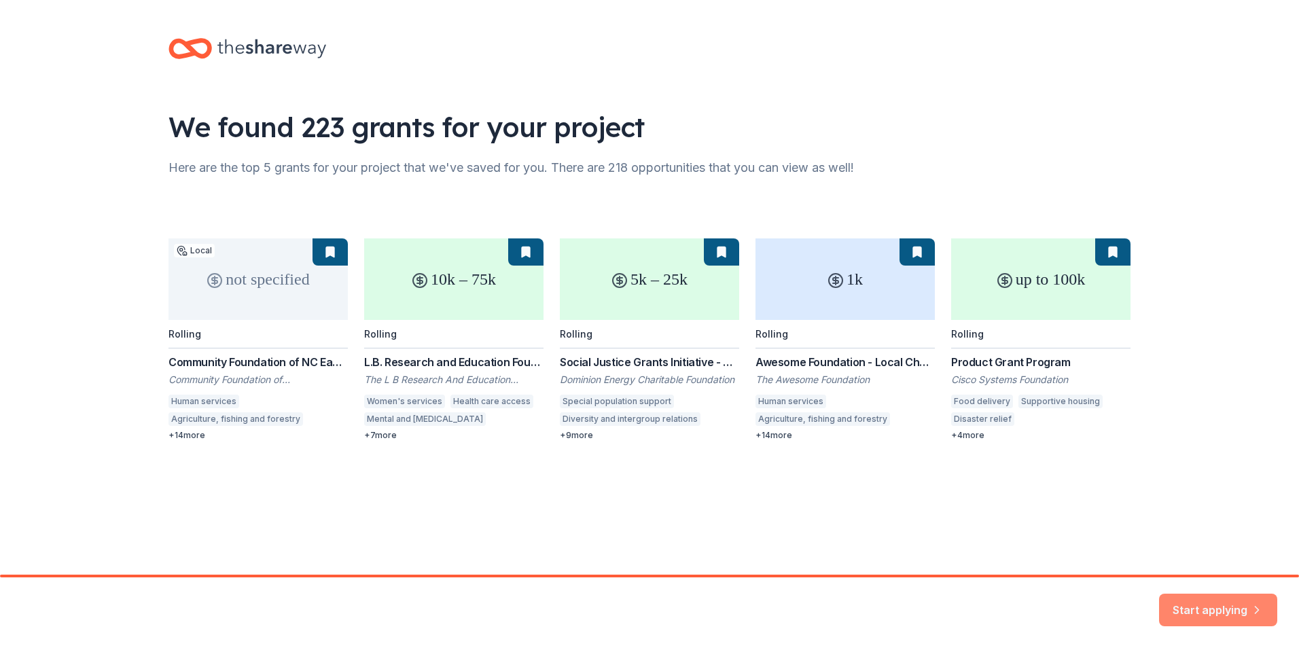
click at [1224, 609] on button "Start applying" at bounding box center [1218, 602] width 118 height 33
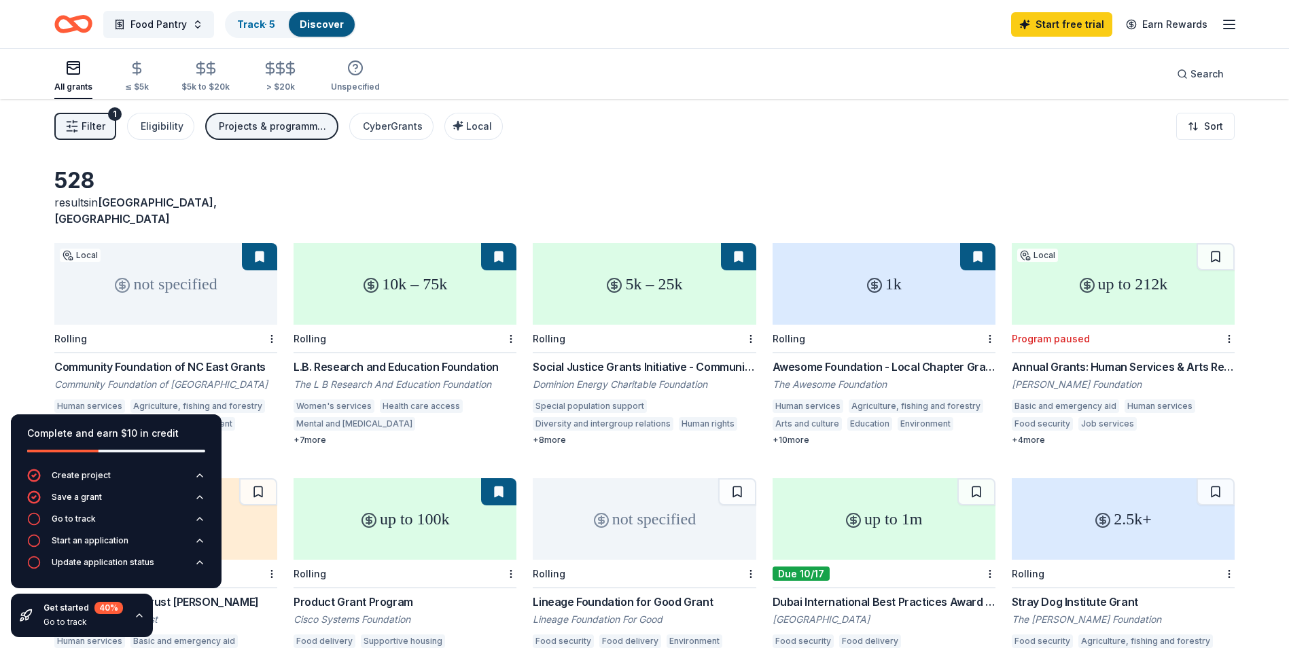
click at [571, 153] on div "Filter 1 Eligibility Projects & programming CyberGrants Local Sort" at bounding box center [644, 126] width 1289 height 54
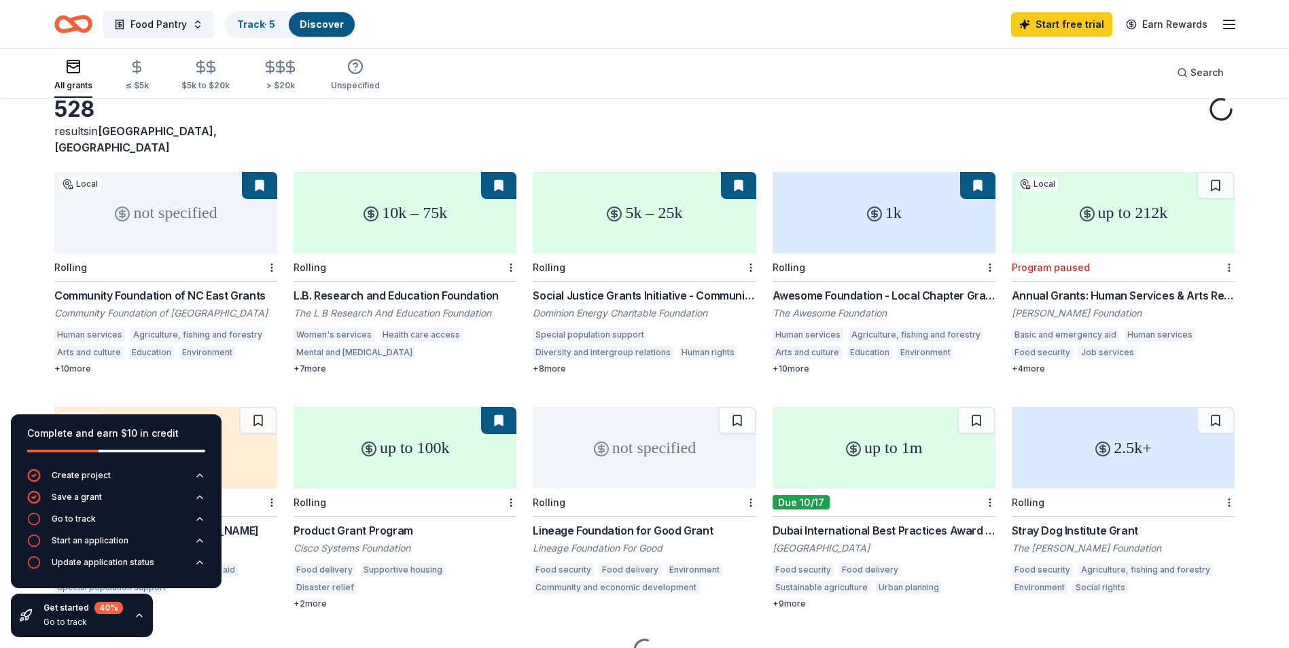
scroll to position [125, 0]
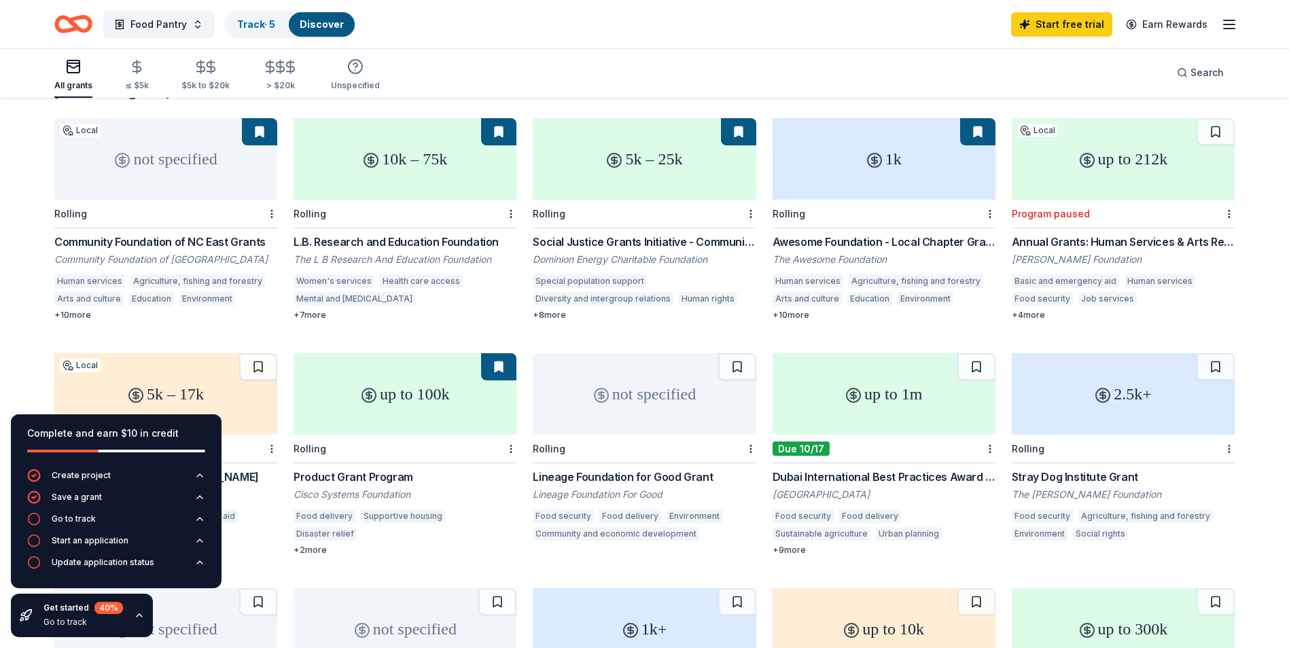
click at [1139, 234] on div "Annual Grants: Human Services & Arts Requests" at bounding box center [1123, 242] width 223 height 16
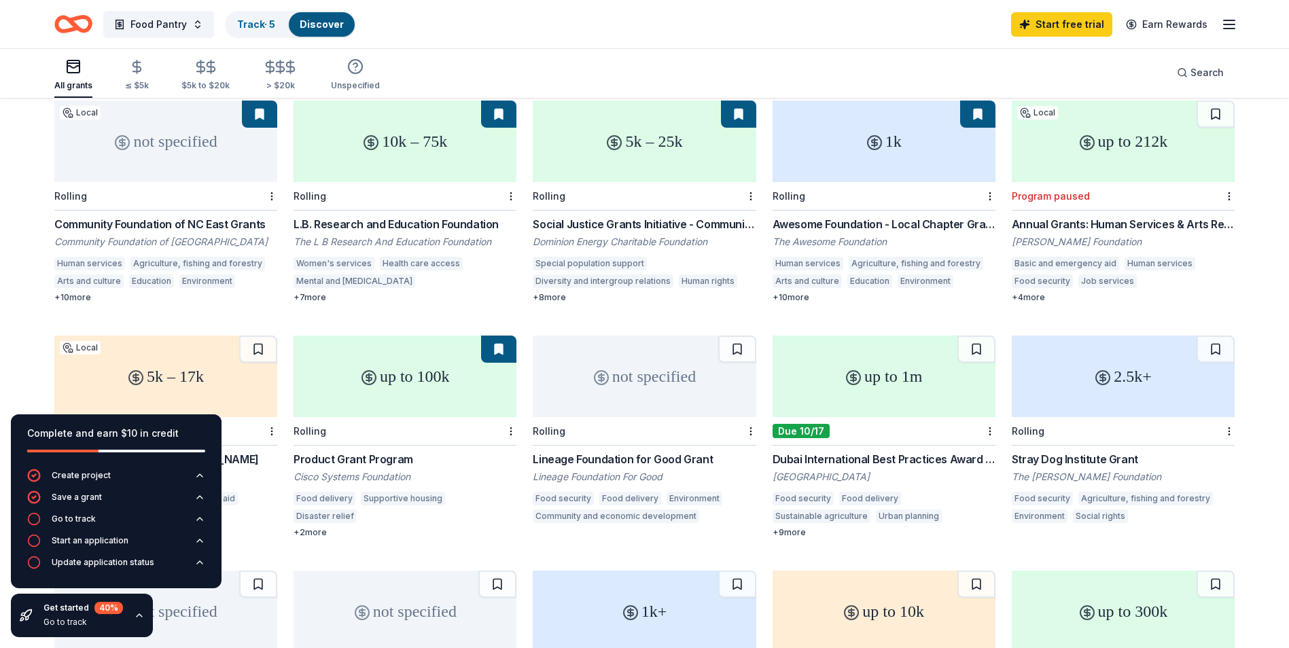
scroll to position [0, 0]
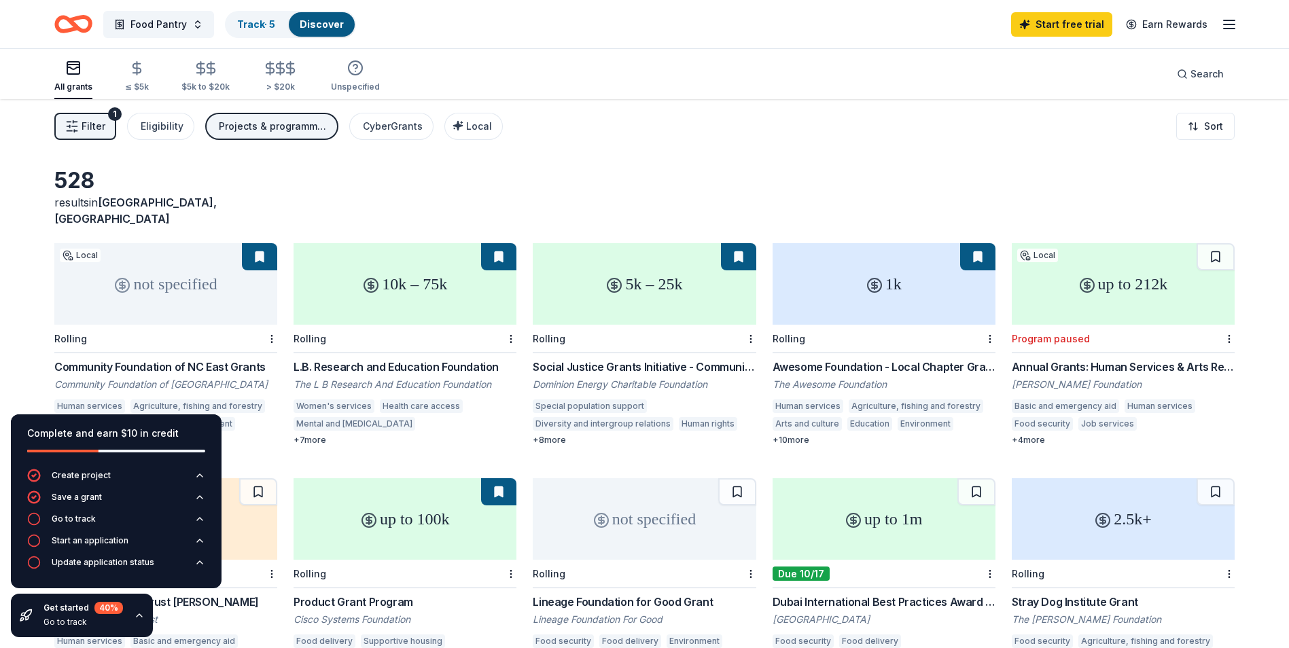
click at [427, 359] on div "L.B. Research and Education Foundation" at bounding box center [404, 367] width 223 height 16
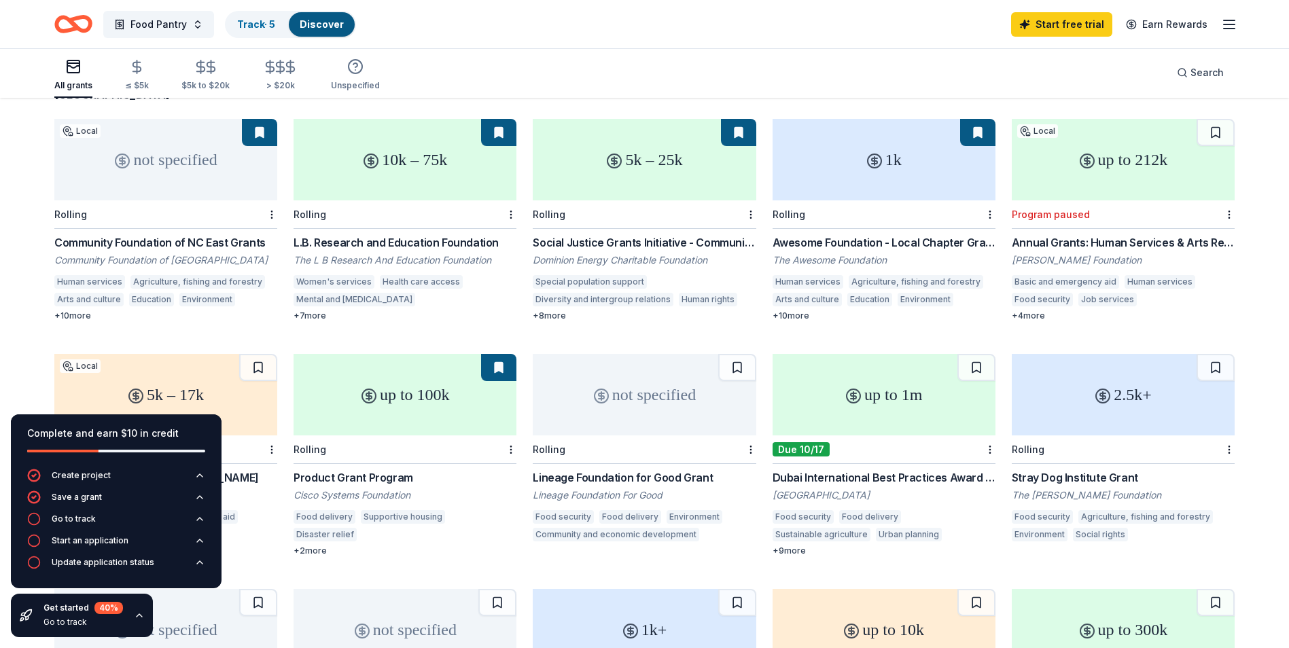
scroll to position [136, 0]
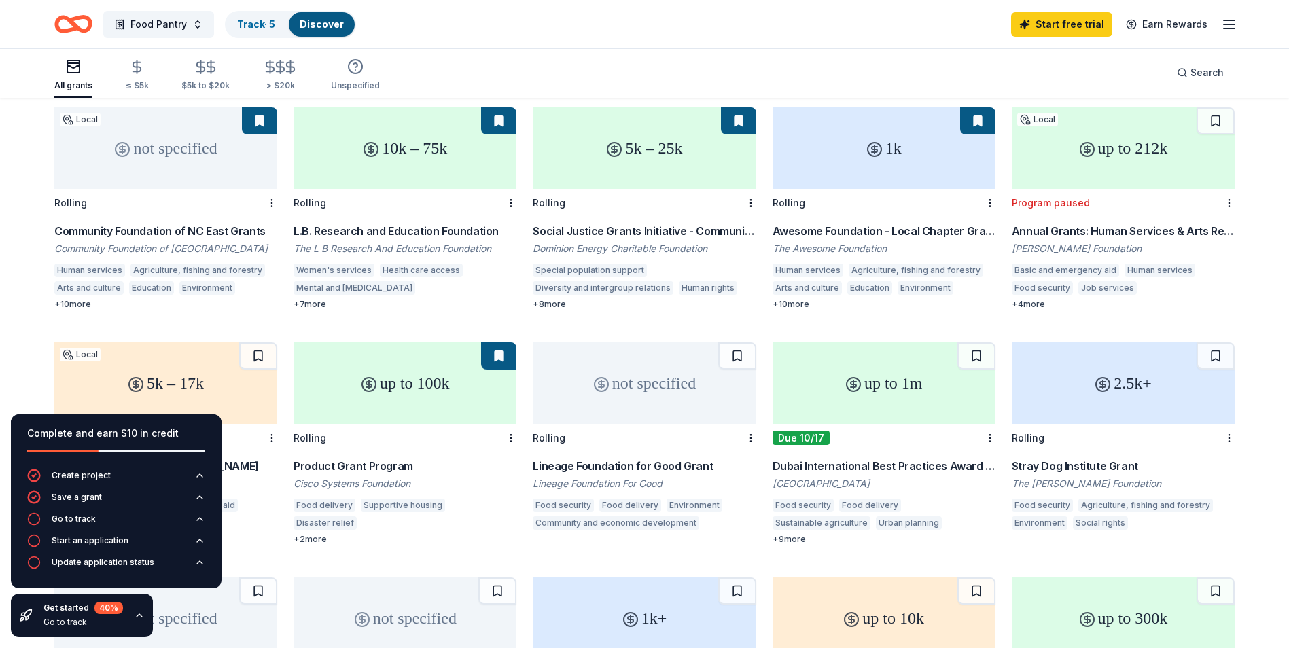
click at [355, 458] on div "Product Grant Program" at bounding box center [404, 466] width 223 height 16
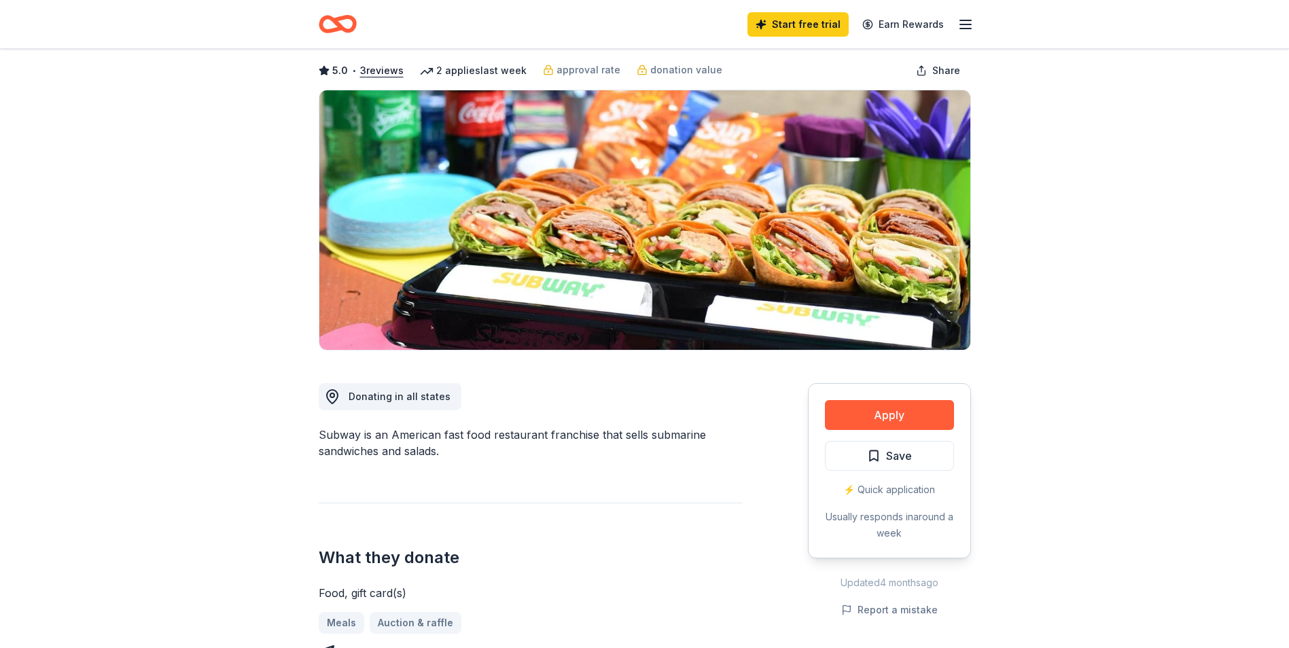
scroll to position [136, 0]
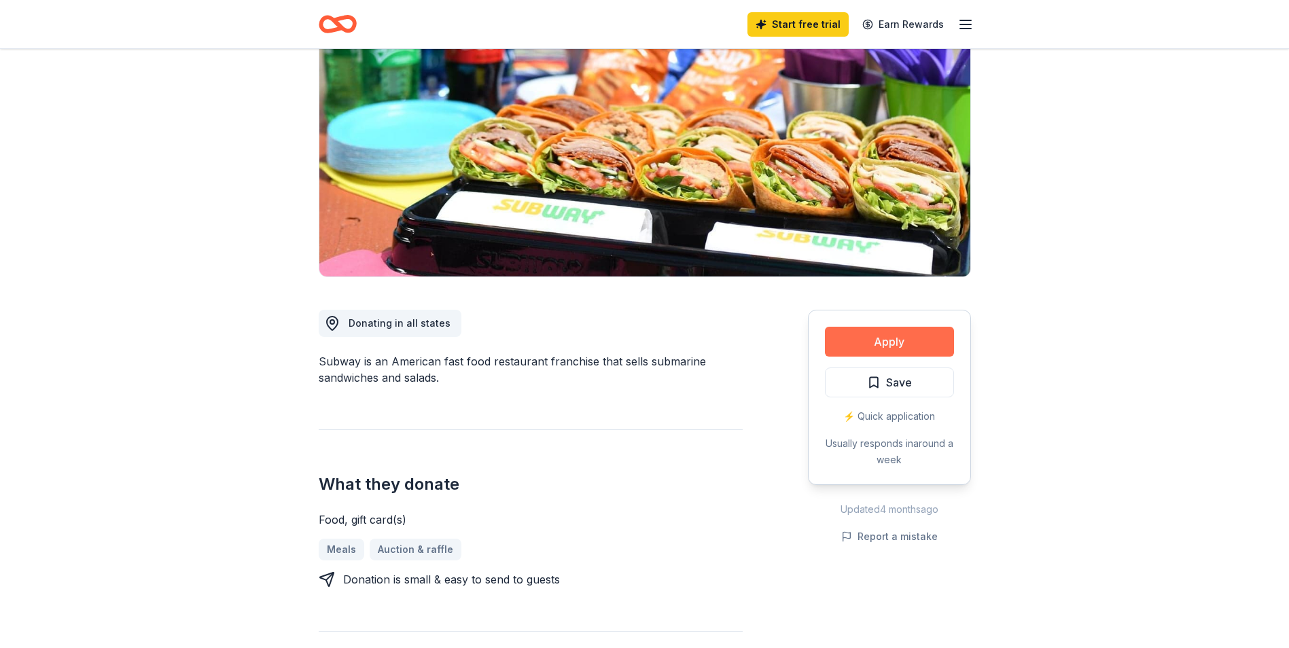
click at [910, 344] on button "Apply" at bounding box center [889, 342] width 129 height 30
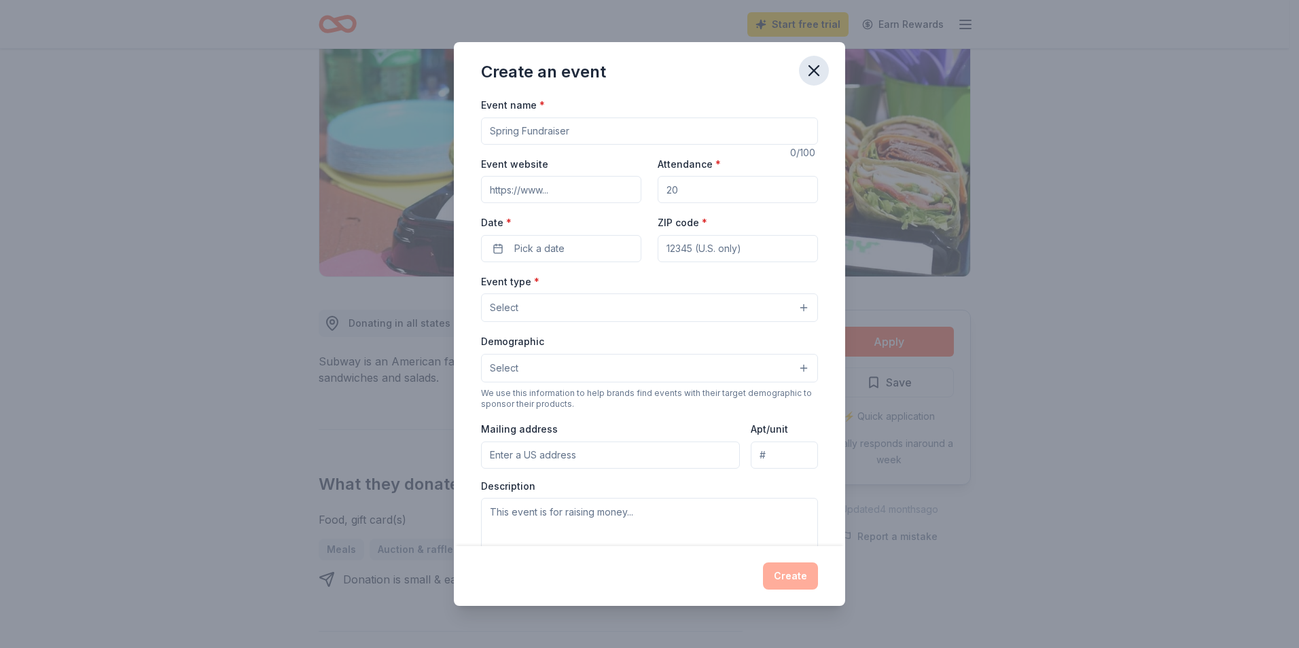
click at [820, 65] on icon "button" at bounding box center [813, 70] width 19 height 19
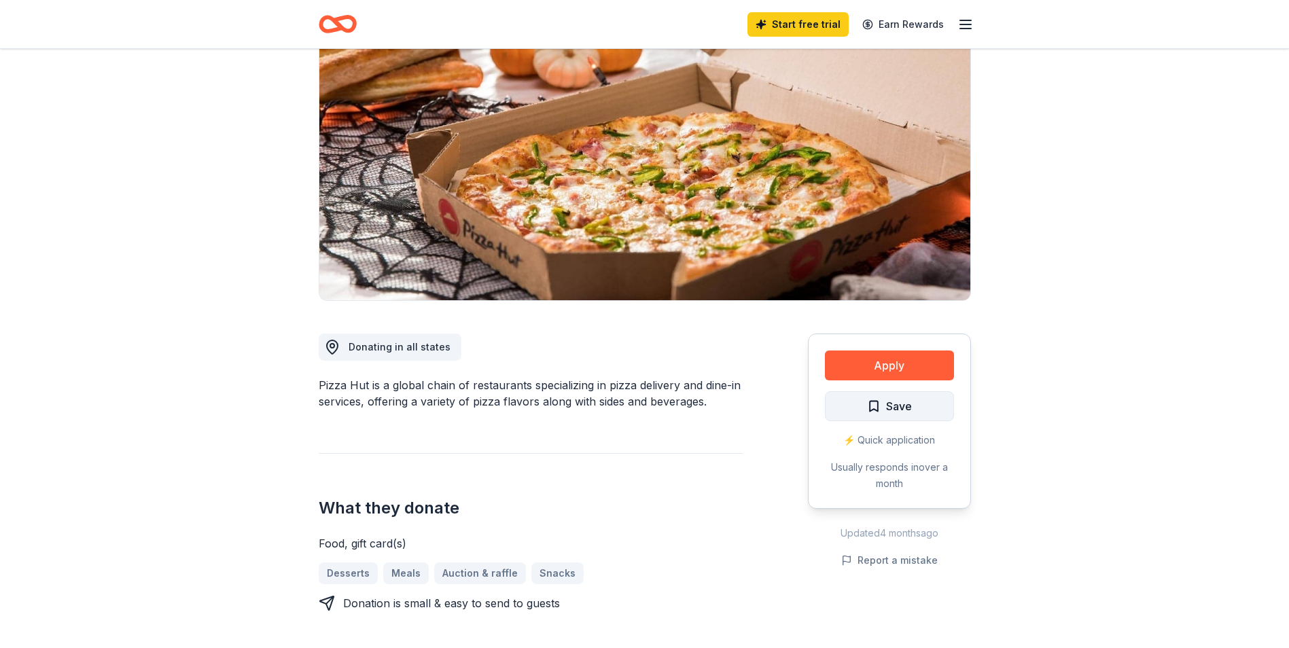
scroll to position [136, 0]
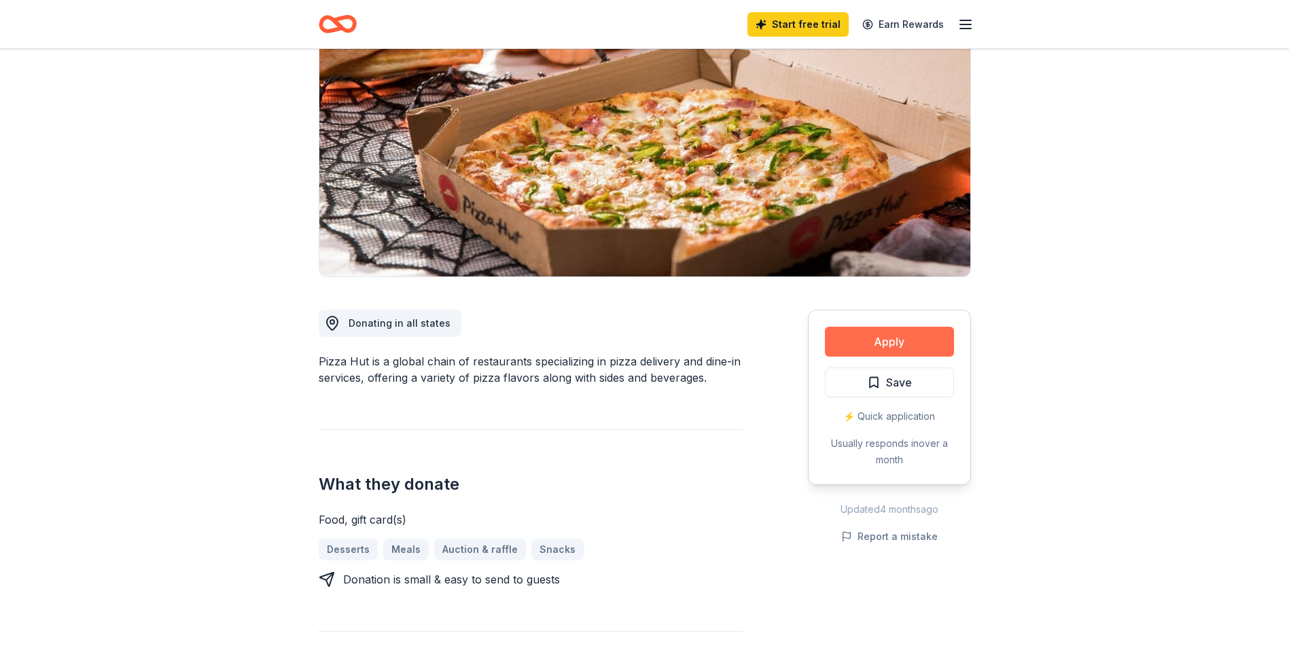
click at [890, 336] on button "Apply" at bounding box center [889, 342] width 129 height 30
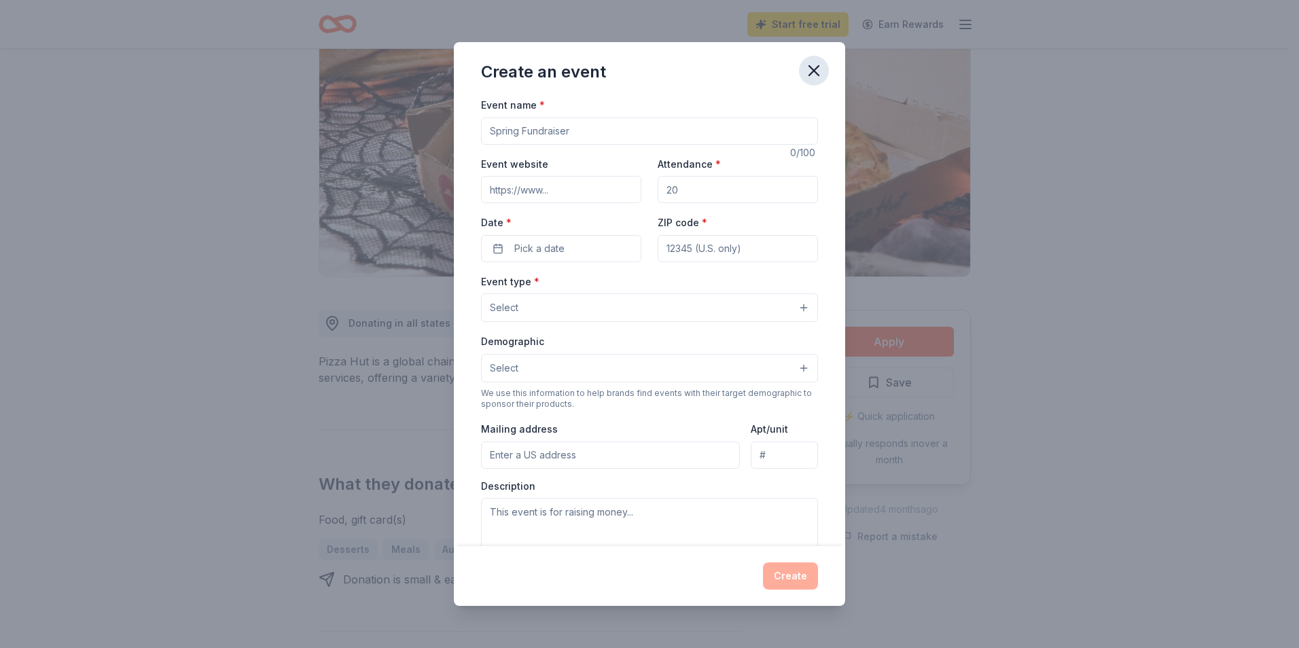
click at [808, 71] on icon "button" at bounding box center [813, 70] width 19 height 19
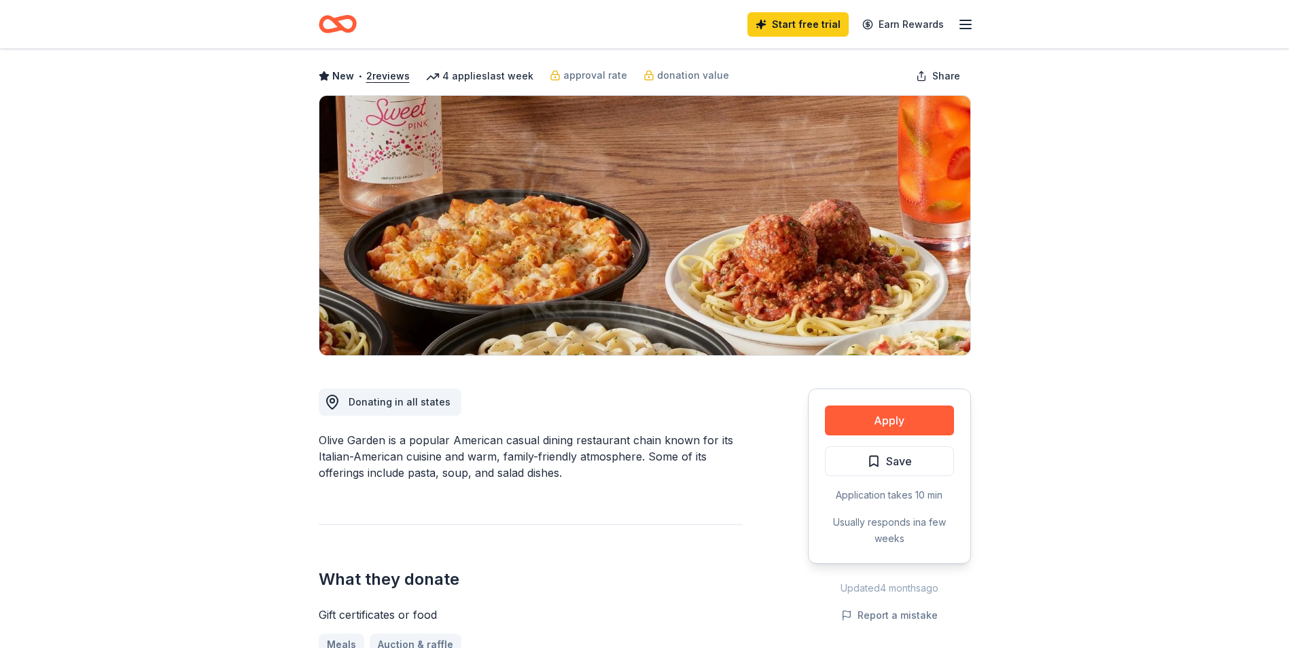
scroll to position [136, 0]
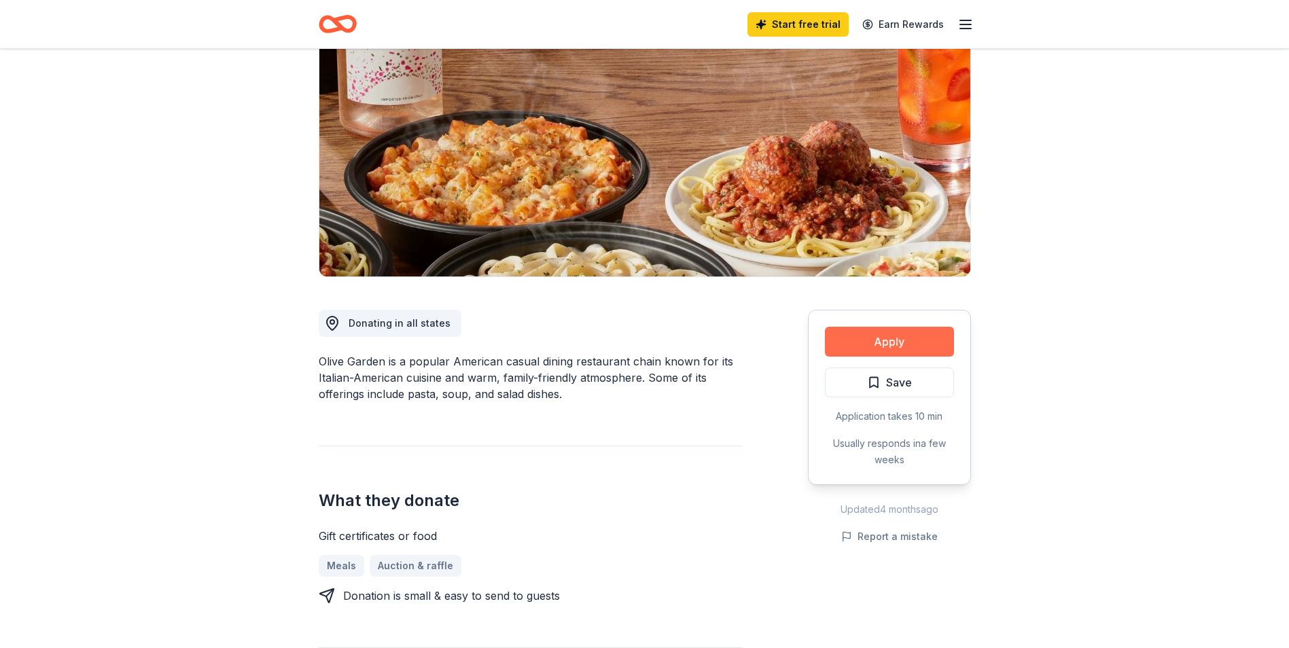
click at [900, 341] on button "Apply" at bounding box center [889, 342] width 129 height 30
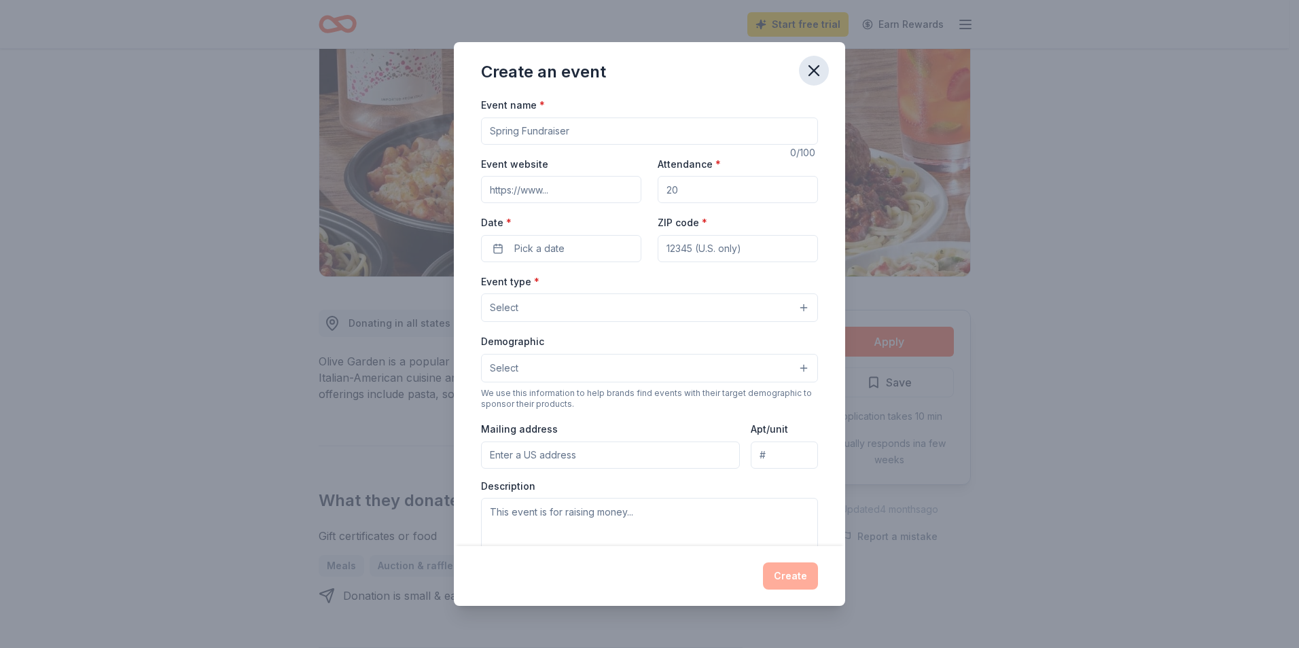
click at [807, 66] on icon "button" at bounding box center [813, 70] width 19 height 19
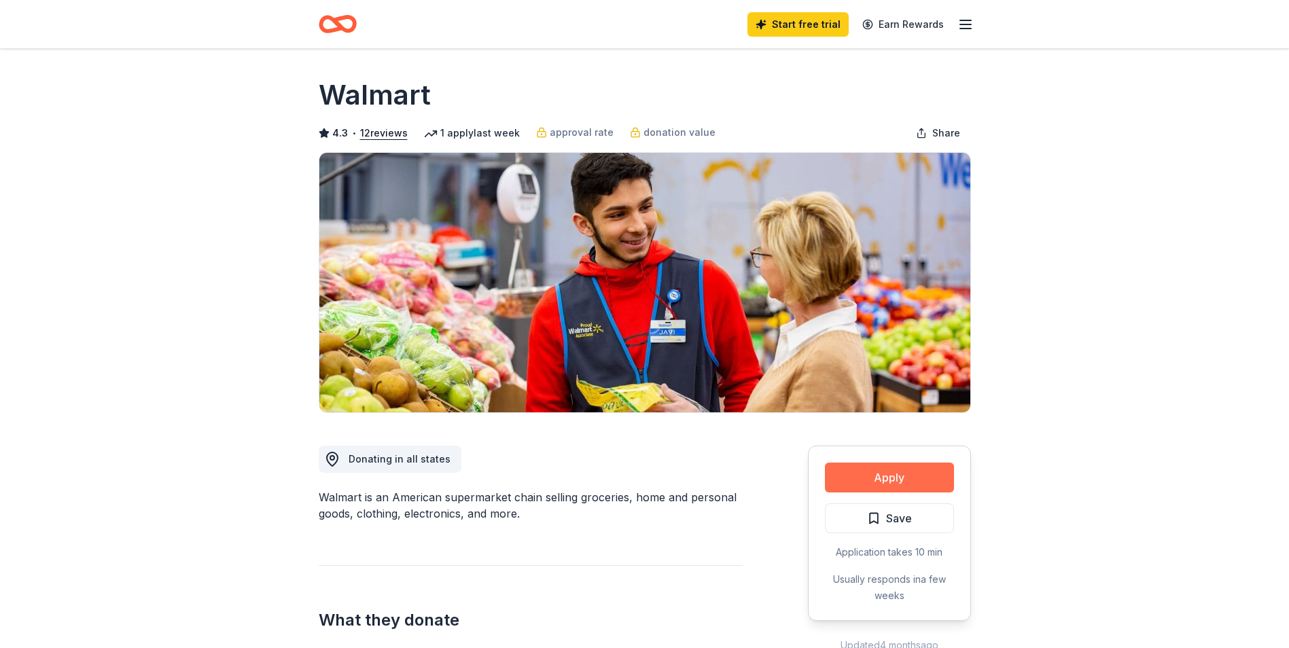
click at [897, 474] on button "Apply" at bounding box center [889, 478] width 129 height 30
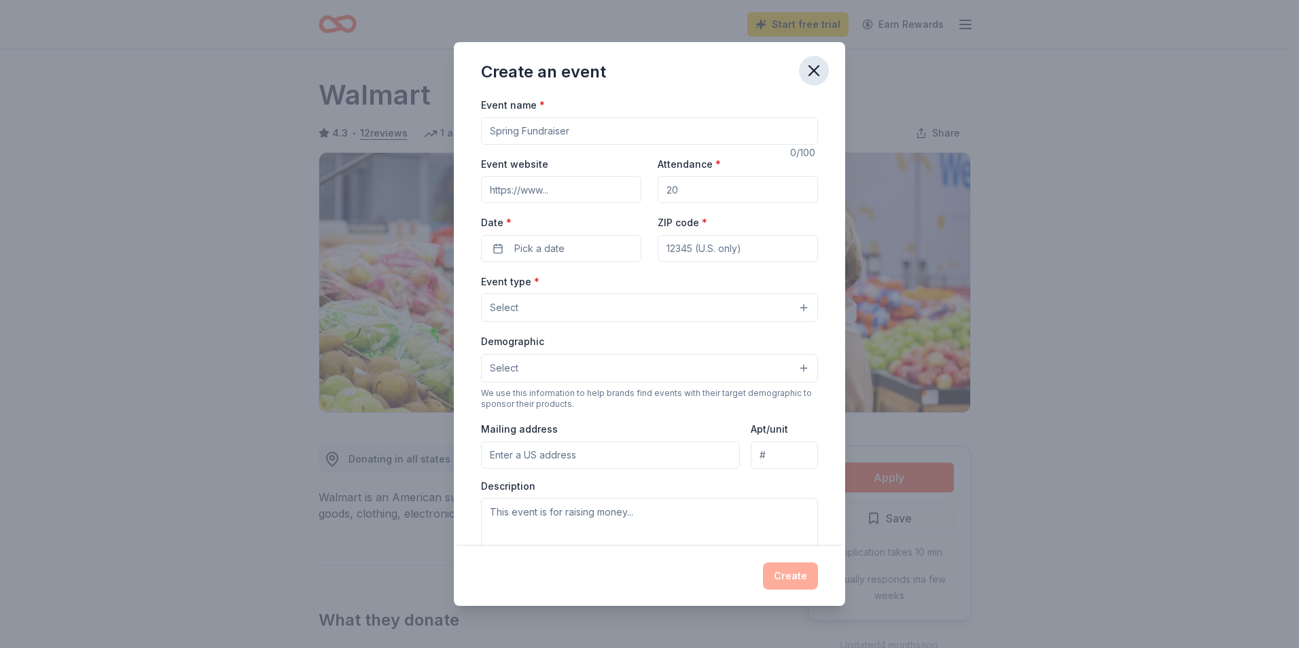
click at [819, 63] on icon "button" at bounding box center [813, 70] width 19 height 19
